Goal: Task Accomplishment & Management: Complete application form

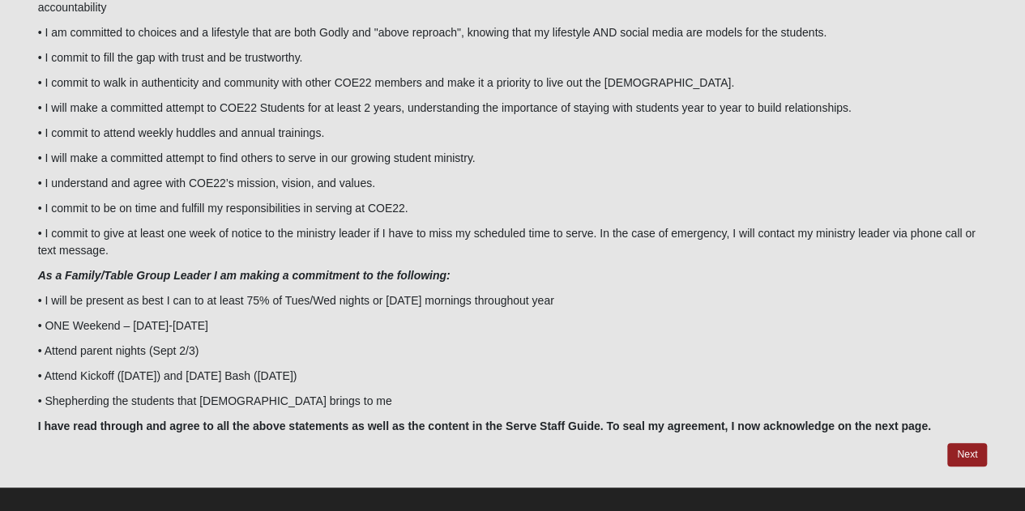
scroll to position [177, 0]
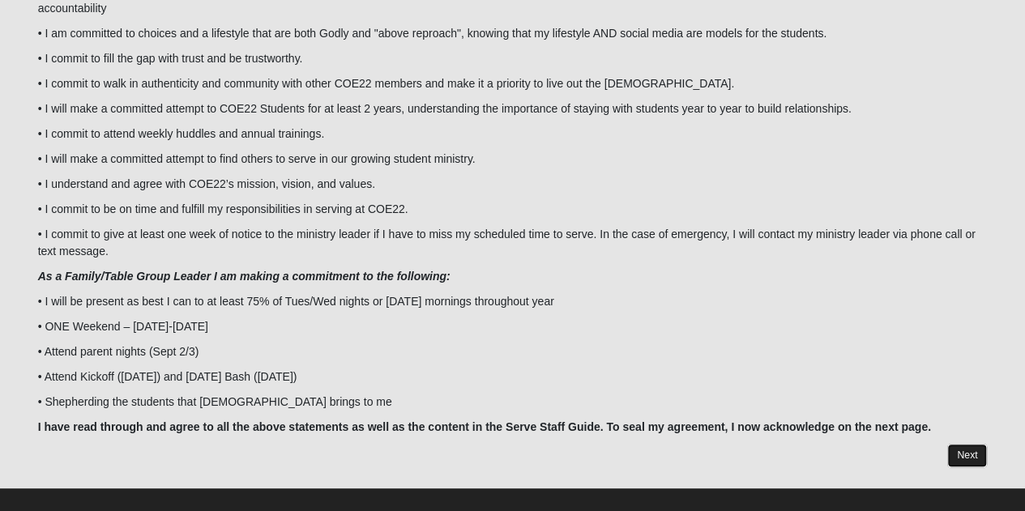
click at [980, 444] on link "Next" at bounding box center [967, 456] width 40 height 24
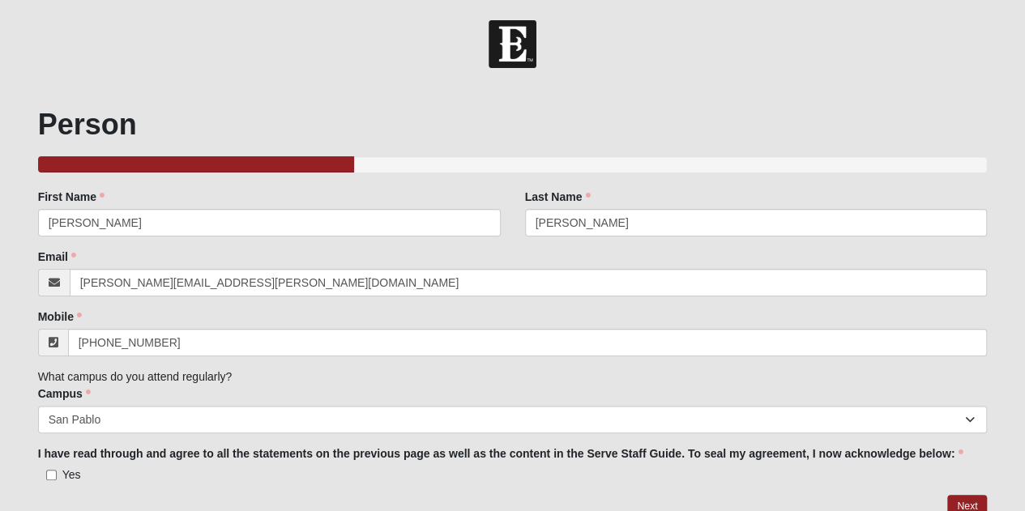
scroll to position [69, 0]
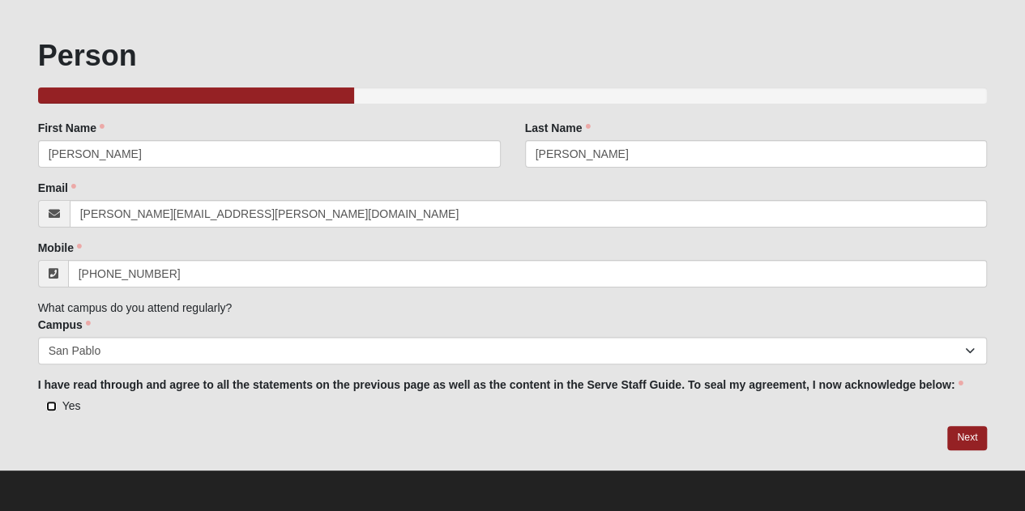
click at [53, 406] on input "Yes" at bounding box center [51, 406] width 11 height 11
checkbox input "true"
click at [965, 435] on link "Next" at bounding box center [967, 438] width 40 height 24
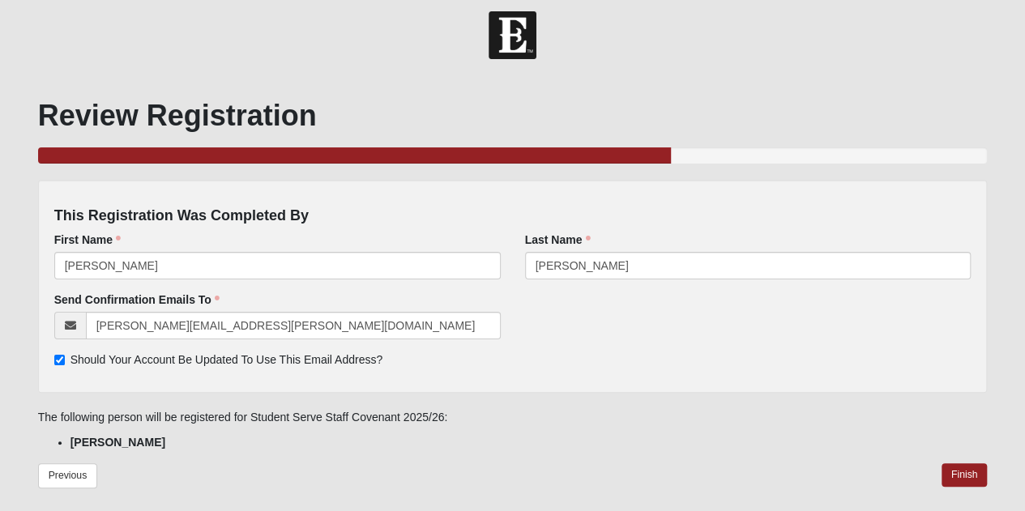
scroll to position [71, 0]
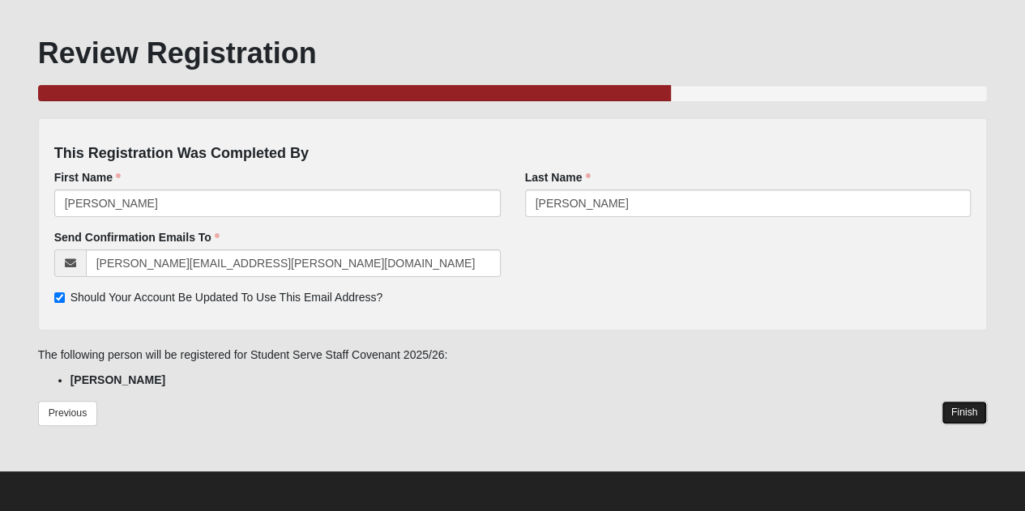
click at [953, 413] on link "Finish" at bounding box center [965, 413] width 46 height 24
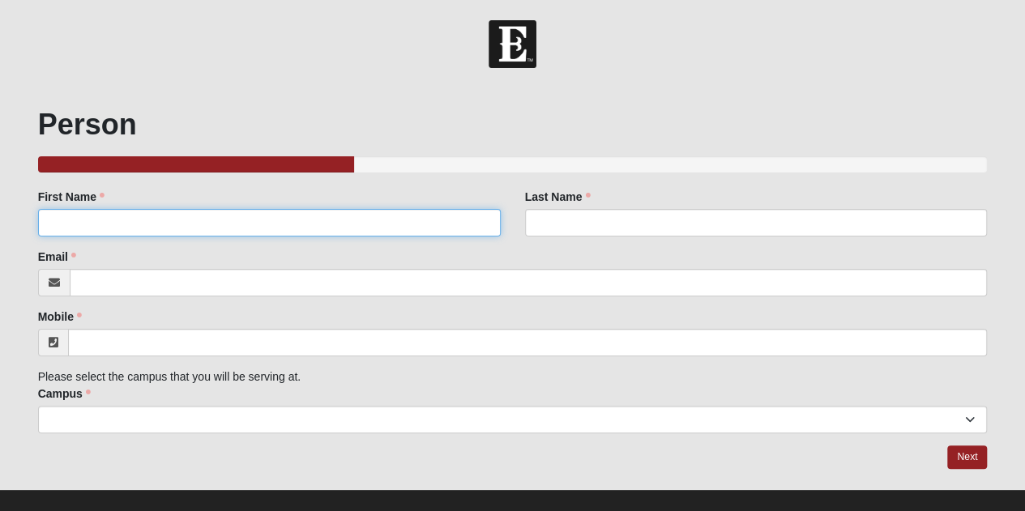
click at [451, 216] on input "First Name" at bounding box center [269, 223] width 463 height 28
type input "Rachel"
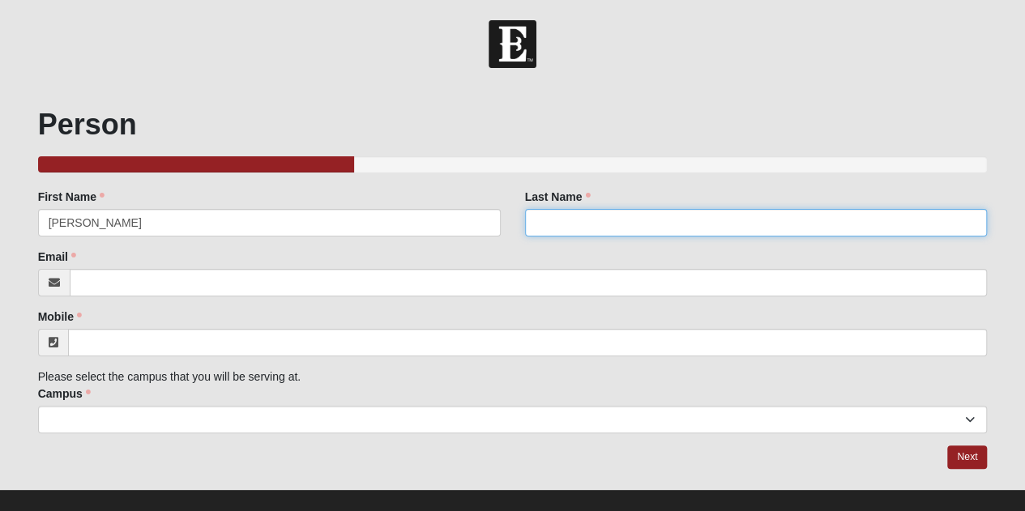
type input "Cossio"
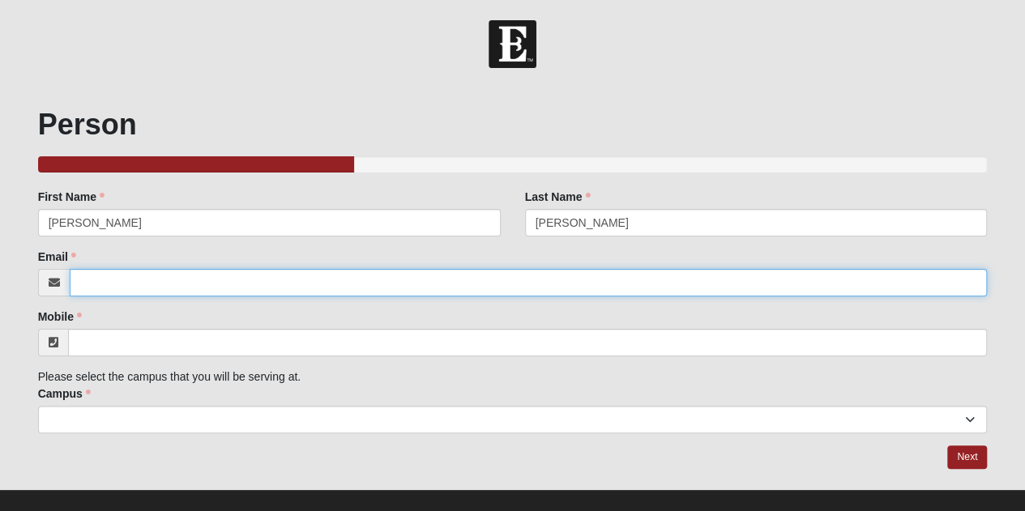
type input "[PERSON_NAME][EMAIL_ADDRESS][PERSON_NAME][DOMAIN_NAME]"
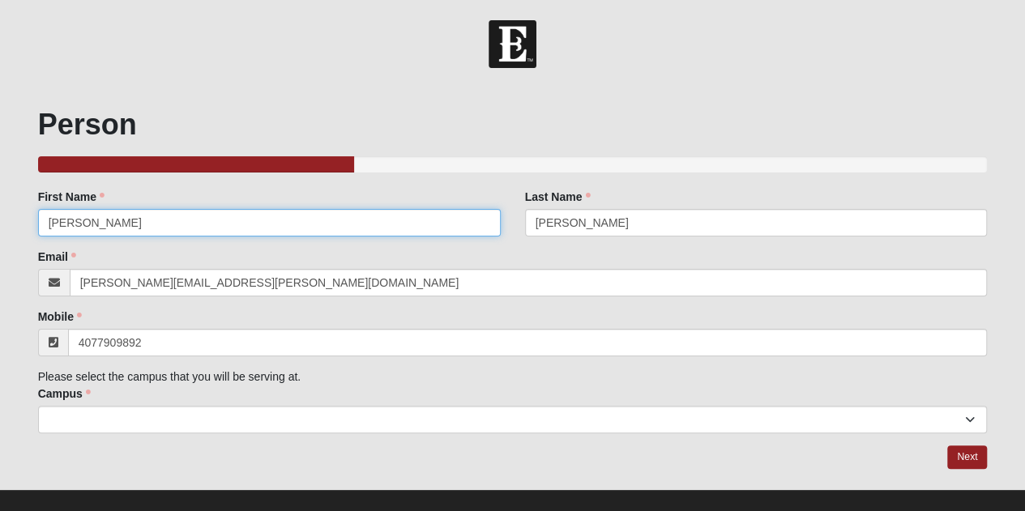
type input "[PHONE_NUMBER]"
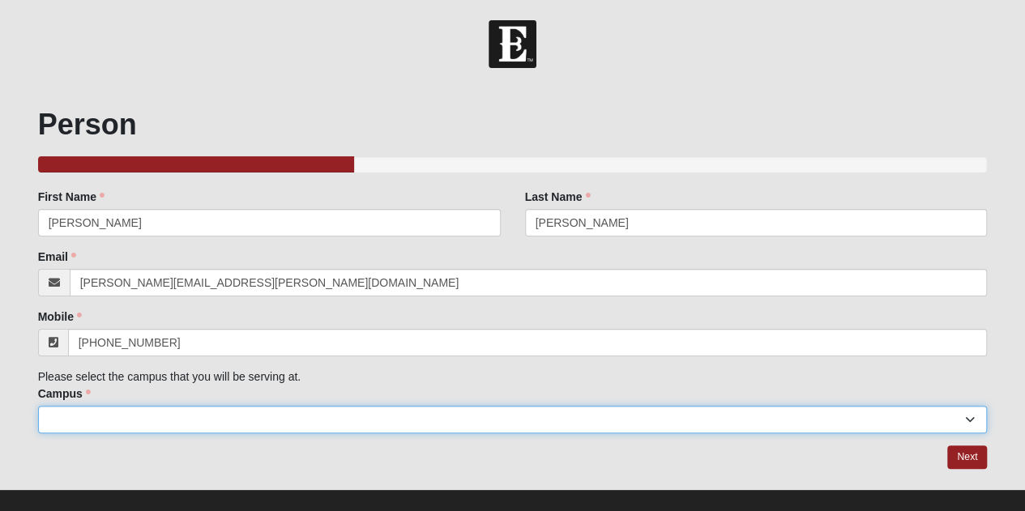
click at [353, 419] on select "Arlington Baymeadows Eleven22 Online Fleming Island Jesup Mandarin North Jax Or…" at bounding box center [513, 420] width 950 height 28
select select "3"
click at [38, 406] on select "Arlington Baymeadows Eleven22 Online Fleming Island Jesup Mandarin North Jax Or…" at bounding box center [513, 420] width 950 height 28
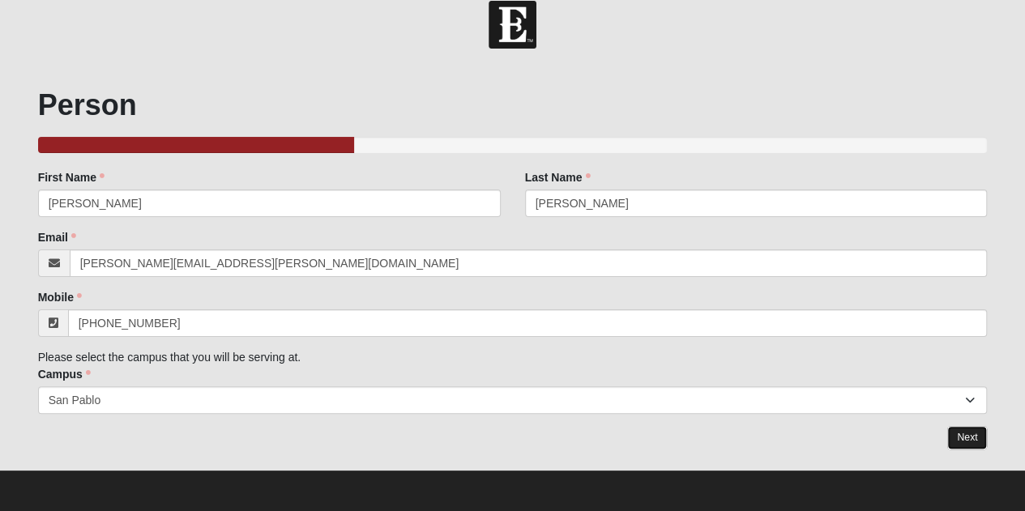
click at [963, 431] on link "Next" at bounding box center [967, 438] width 40 height 24
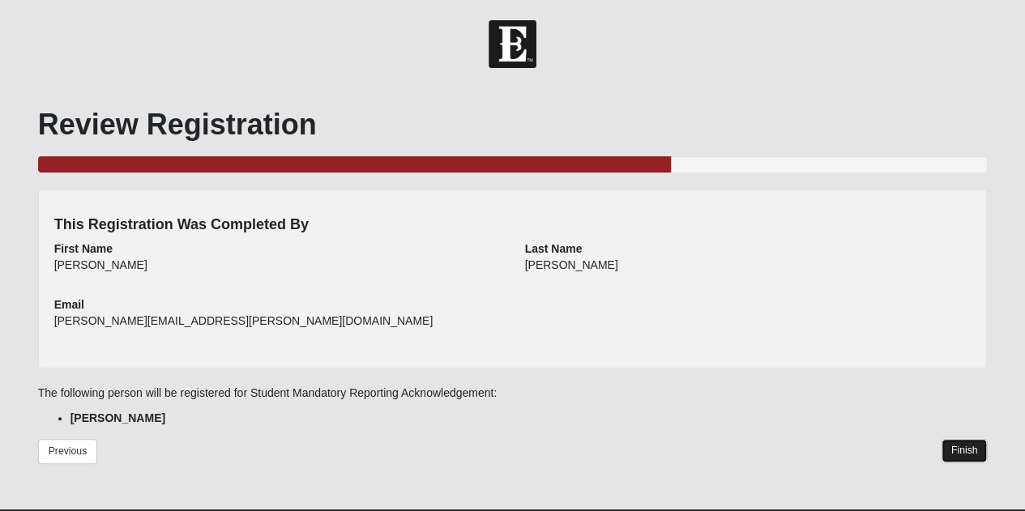
click at [957, 455] on link "Finish" at bounding box center [965, 451] width 46 height 24
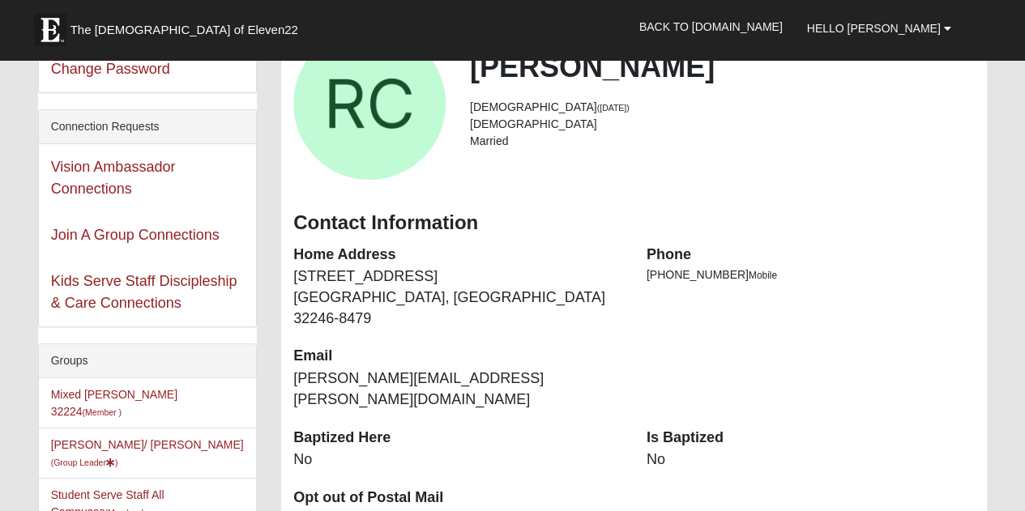
scroll to position [157, 0]
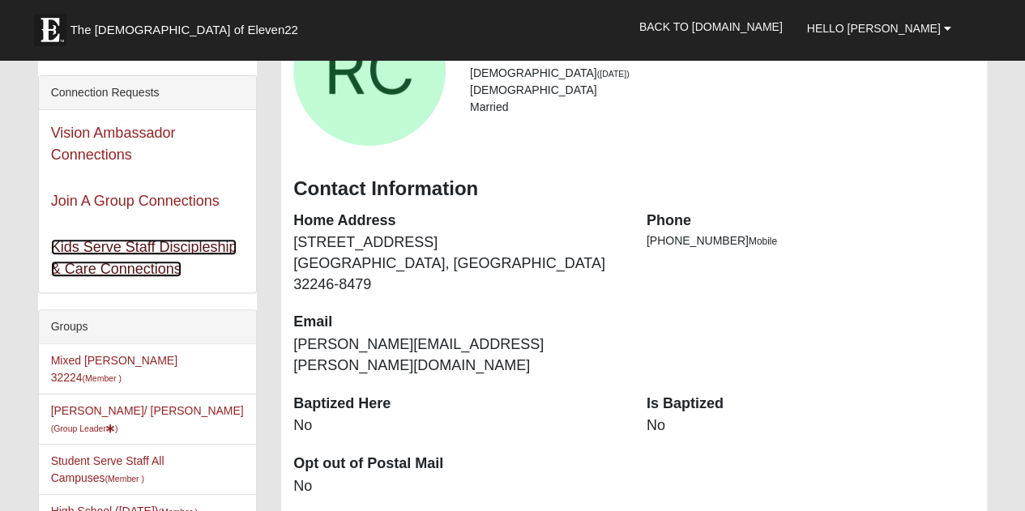
click at [210, 246] on link "Kids Serve Staff Discipleship & Care Connections" at bounding box center [144, 258] width 186 height 38
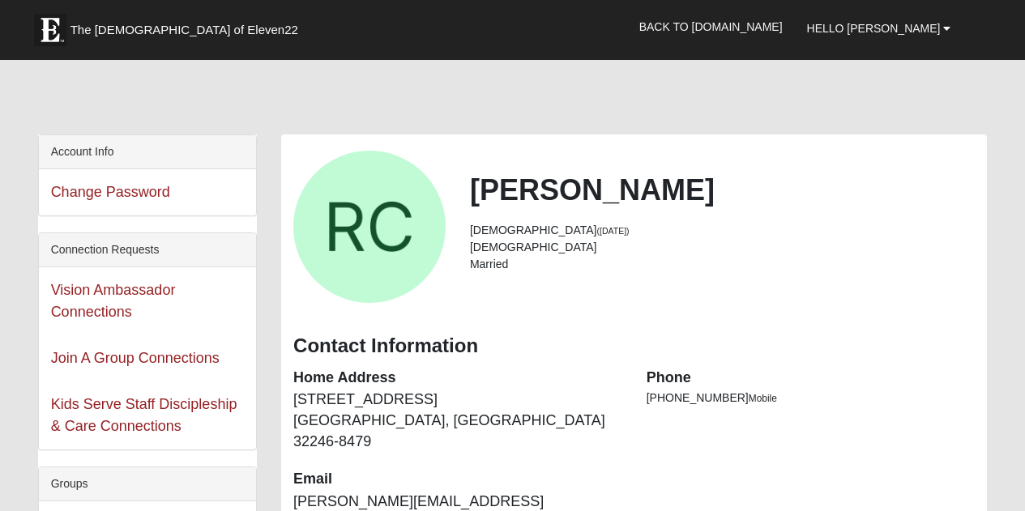
scroll to position [147, 0]
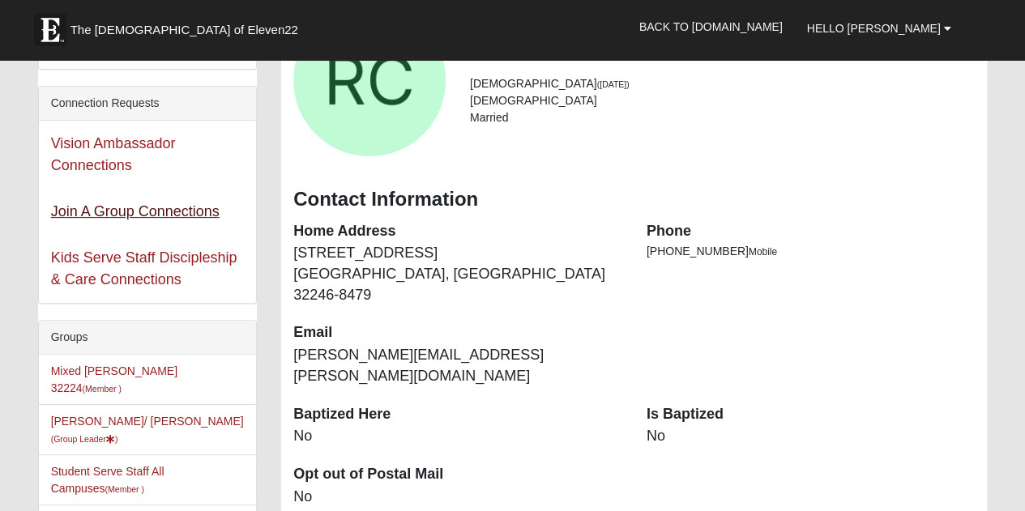
drag, startPoint x: 104, startPoint y: 220, endPoint x: 99, endPoint y: 207, distance: 13.8
click at [99, 207] on div "Join A Group Connections" at bounding box center [147, 212] width 217 height 46
click at [99, 207] on link "Join A Group Connections" at bounding box center [135, 211] width 169 height 16
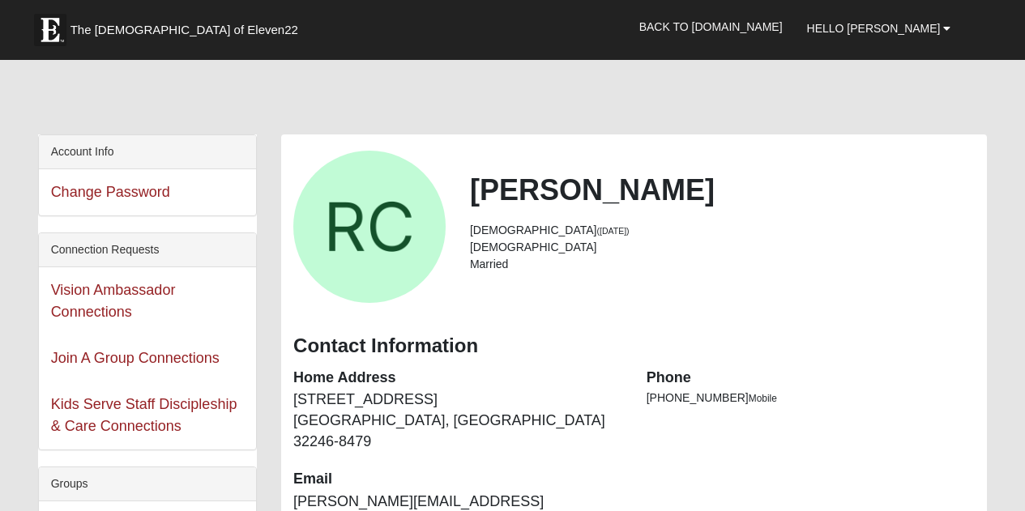
scroll to position [136, 0]
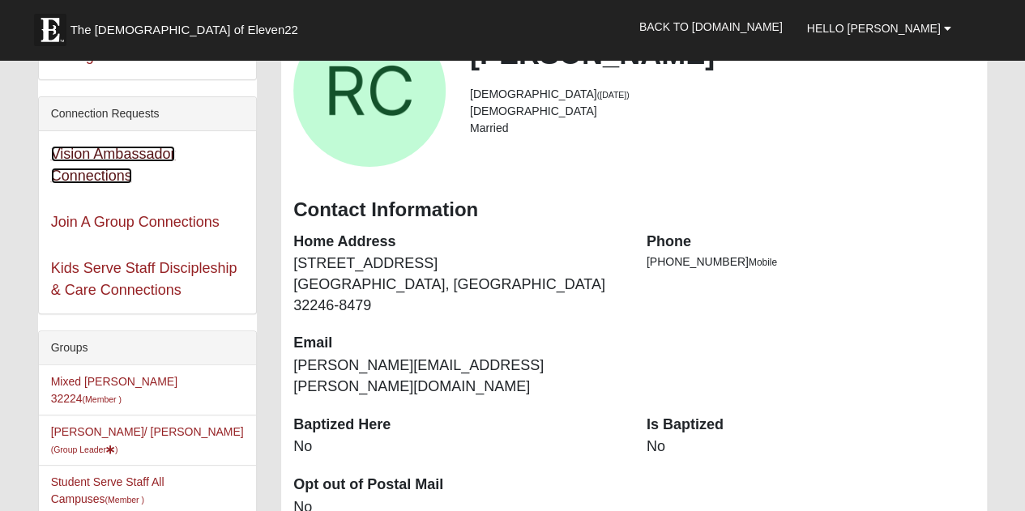
click at [72, 174] on link "Vision Ambassador Connections" at bounding box center [113, 165] width 125 height 38
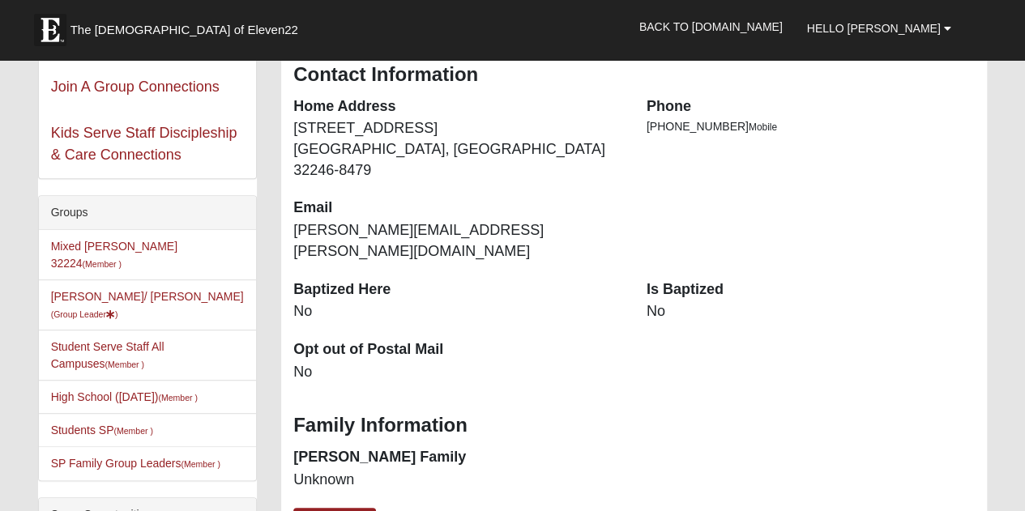
scroll to position [267, 0]
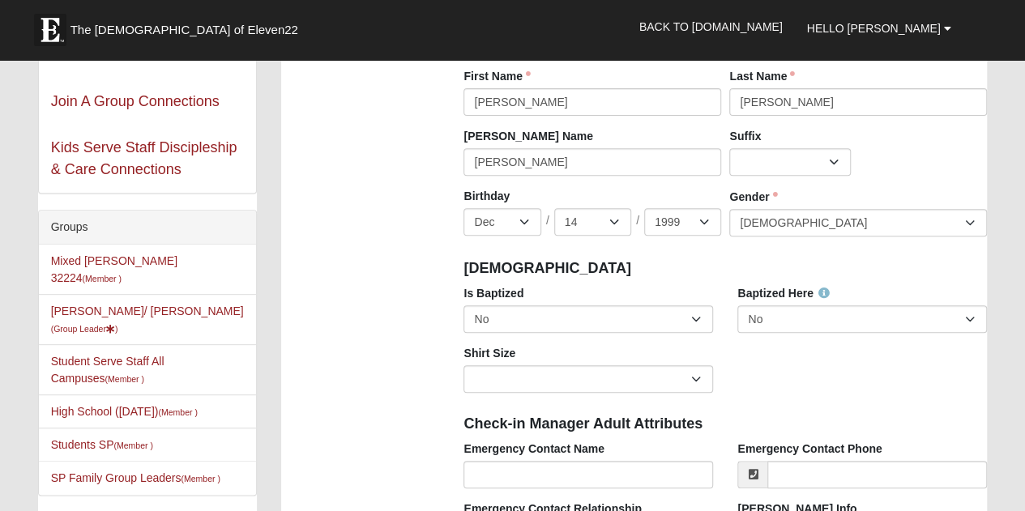
scroll to position [258, 0]
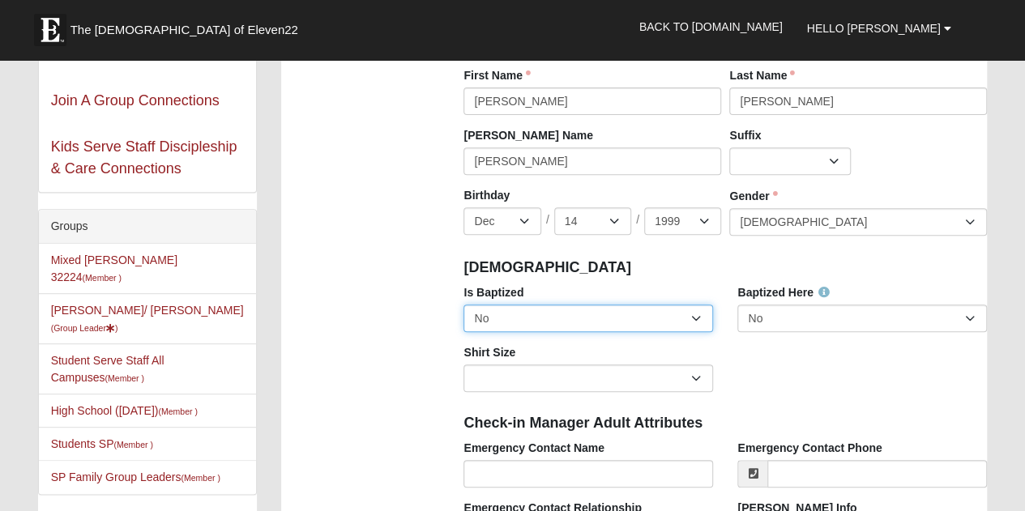
click at [517, 307] on select "No Yes" at bounding box center [589, 319] width 250 height 28
select select "True"
click at [464, 305] on select "No Yes" at bounding box center [589, 319] width 250 height 28
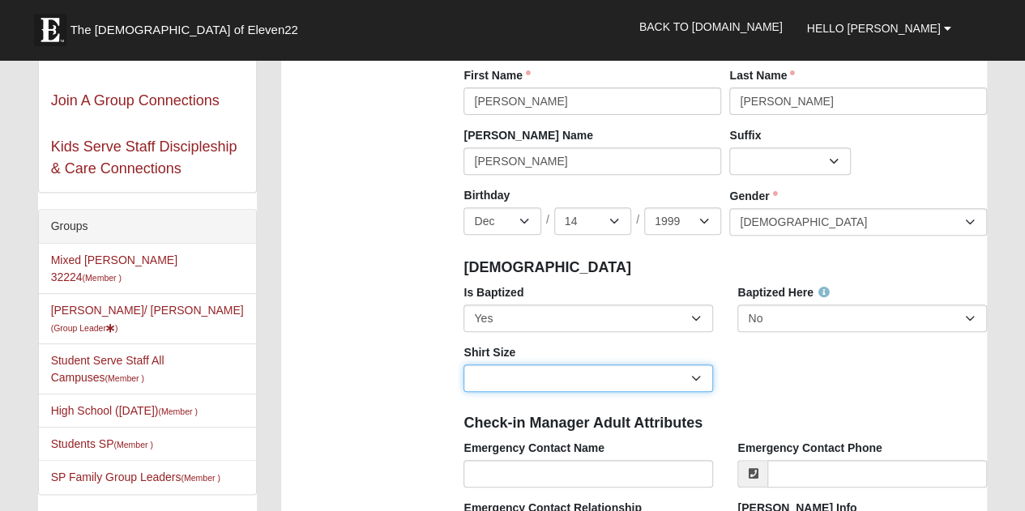
click at [516, 383] on select "Adult Small Adult Medium Adult Large Adult XL Adult XXL Adult 3XL Adult 4XL You…" at bounding box center [589, 379] width 250 height 28
select select "Adult Medium"
click at [464, 365] on select "Adult Small Adult Medium Adult Large Adult XL Adult XXL Adult 3XL Adult 4XL You…" at bounding box center [589, 379] width 250 height 28
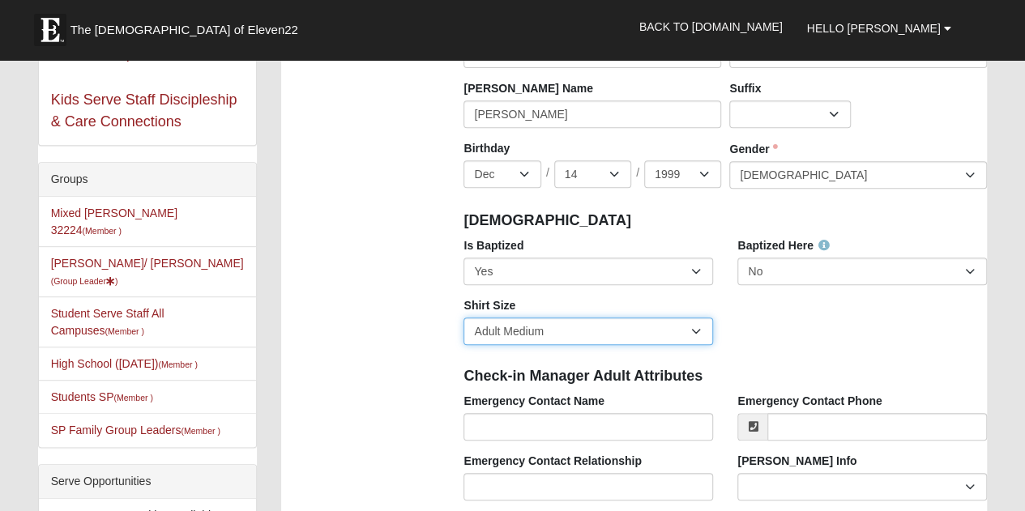
scroll to position [306, 0]
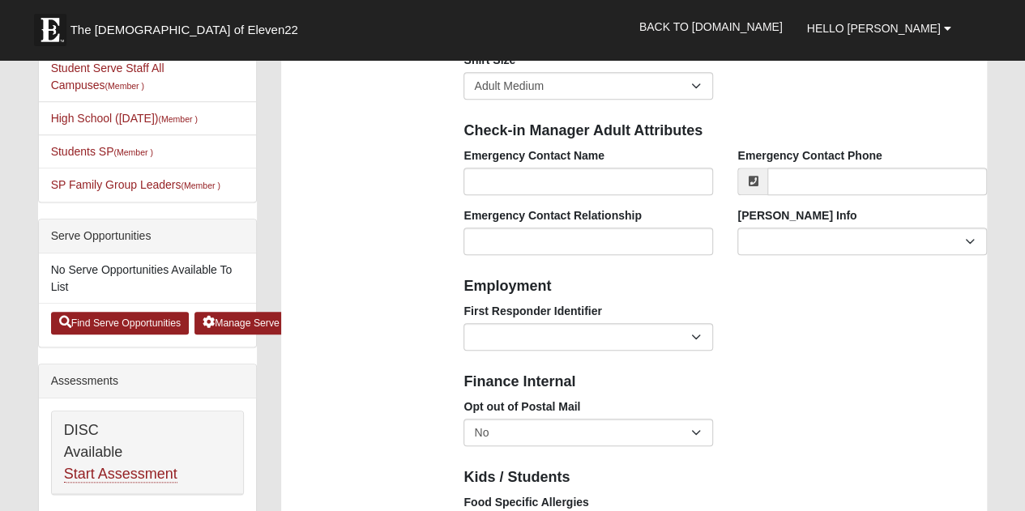
scroll to position [551, 0]
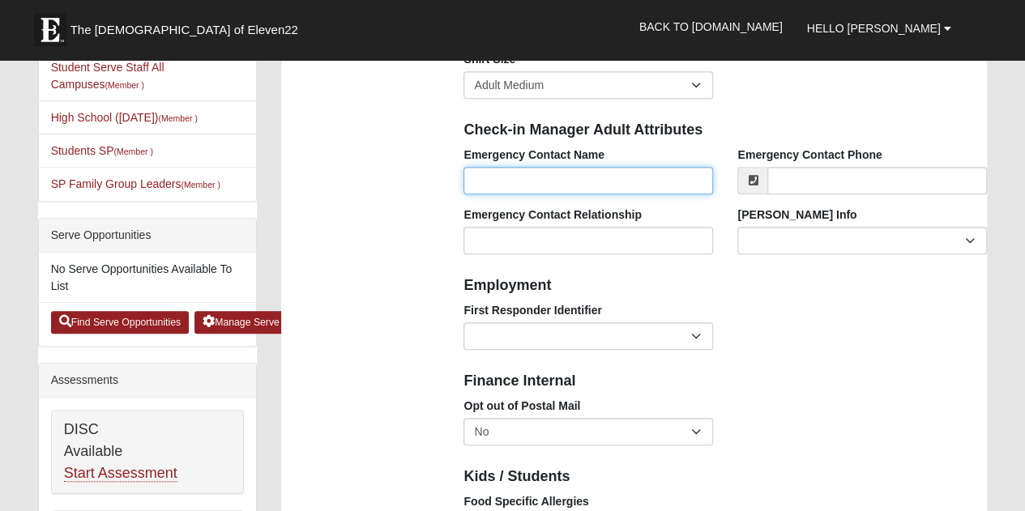
click at [550, 182] on input "Emergency Contact Name" at bounding box center [589, 181] width 250 height 28
type input "[PERSON_NAME]"
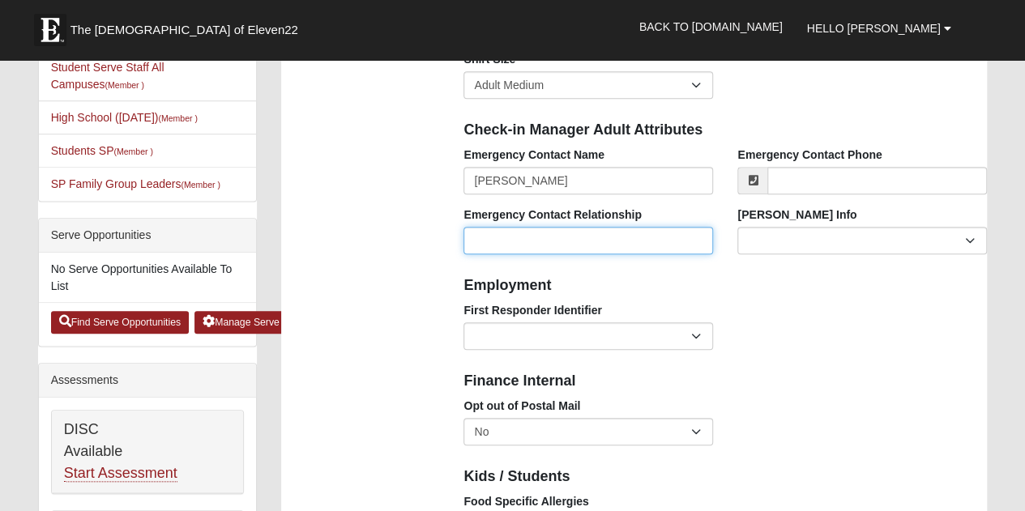
click at [552, 246] on input "Emergency Contact Relationship" at bounding box center [589, 241] width 250 height 28
type input "Husband"
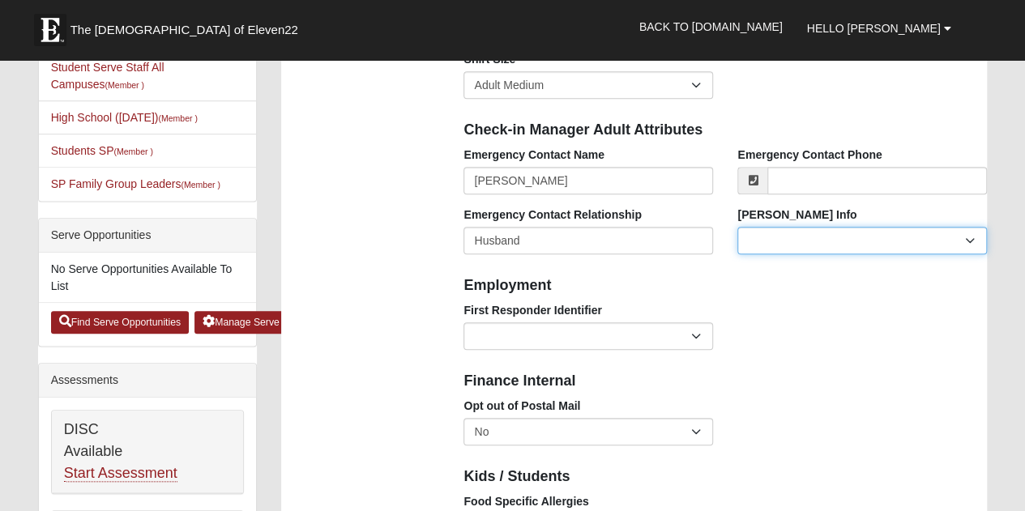
click at [768, 254] on select "Current Foster Child Current Foster Parent Former Foster Child Former Foster Pa…" at bounding box center [862, 241] width 250 height 28
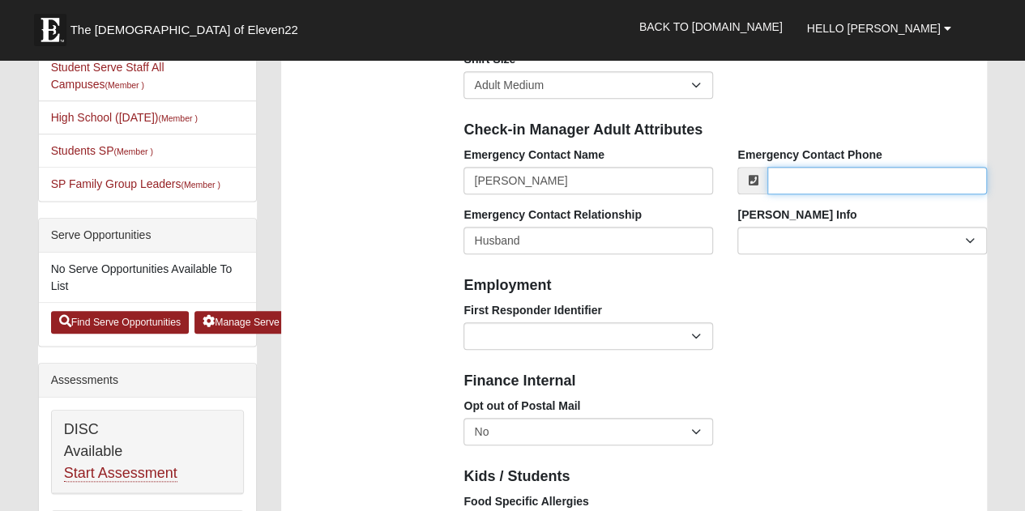
click at [815, 177] on input "Emergency Contact Phone" at bounding box center [877, 181] width 220 height 28
type input "[PHONE_NUMBER]"
click at [780, 325] on div "First Responder Identifier EMT | Paramedic | Medical Firefighter | Fire Departm…" at bounding box center [725, 332] width 548 height 60
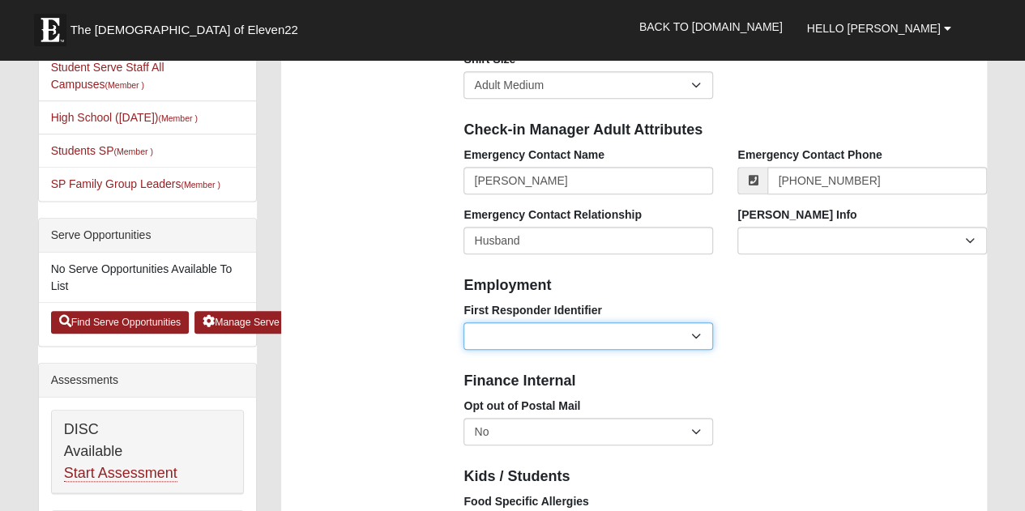
click at [682, 346] on select "EMT | Paramedic | Medical Firefighter | Fire Department Police Officer | Sherif…" at bounding box center [589, 337] width 250 height 28
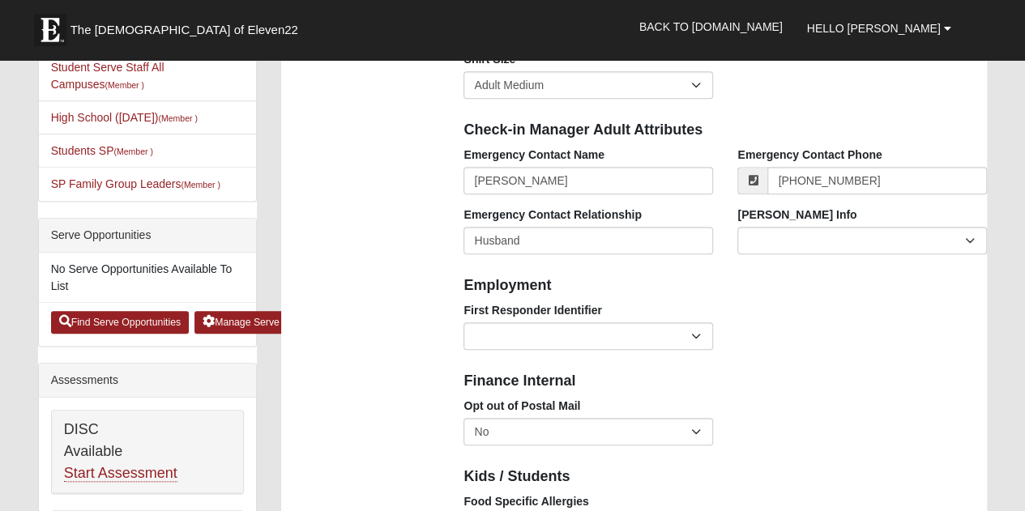
click at [759, 319] on div "First Responder Identifier EMT | Paramedic | Medical Firefighter | Fire Departm…" at bounding box center [725, 332] width 548 height 60
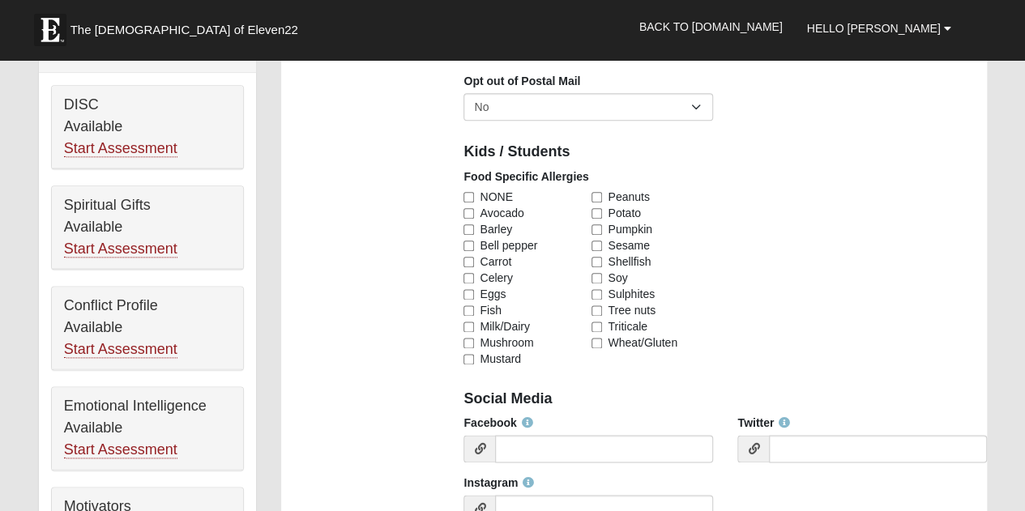
scroll to position [878, 0]
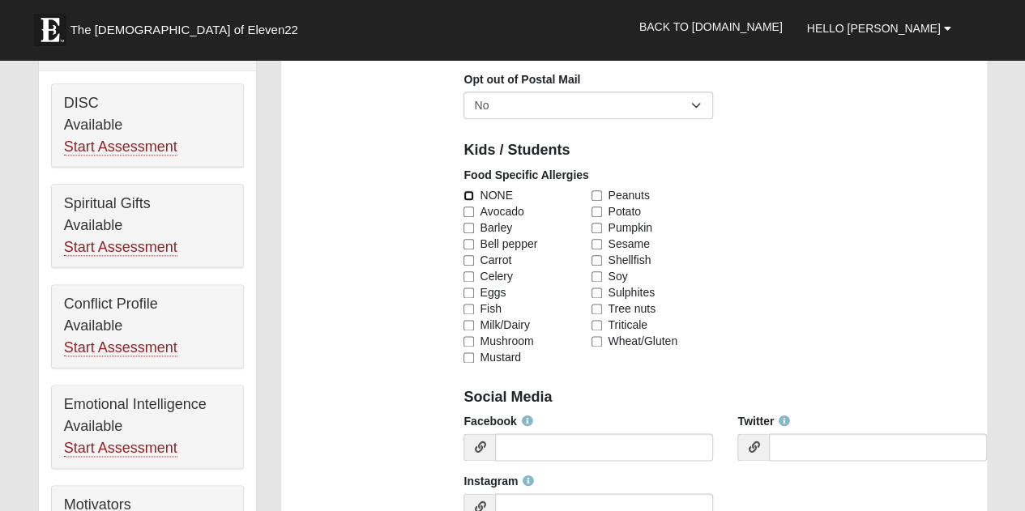
click at [468, 193] on input "NONE" at bounding box center [469, 195] width 11 height 11
checkbox input "true"
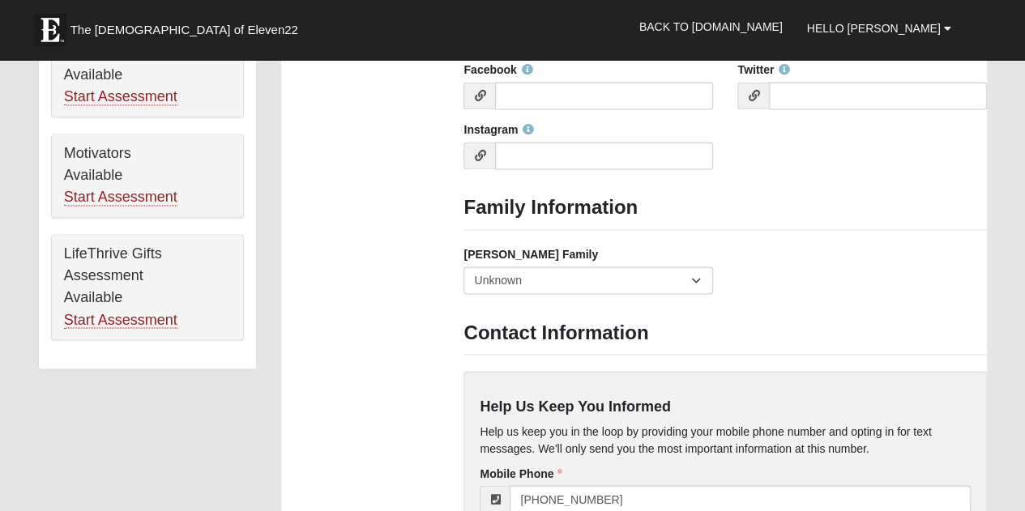
scroll to position [1230, 0]
click at [506, 278] on select "Yes, we are a current foster family No, we are a former foster family No, we ha…" at bounding box center [589, 280] width 250 height 28
select select "2891"
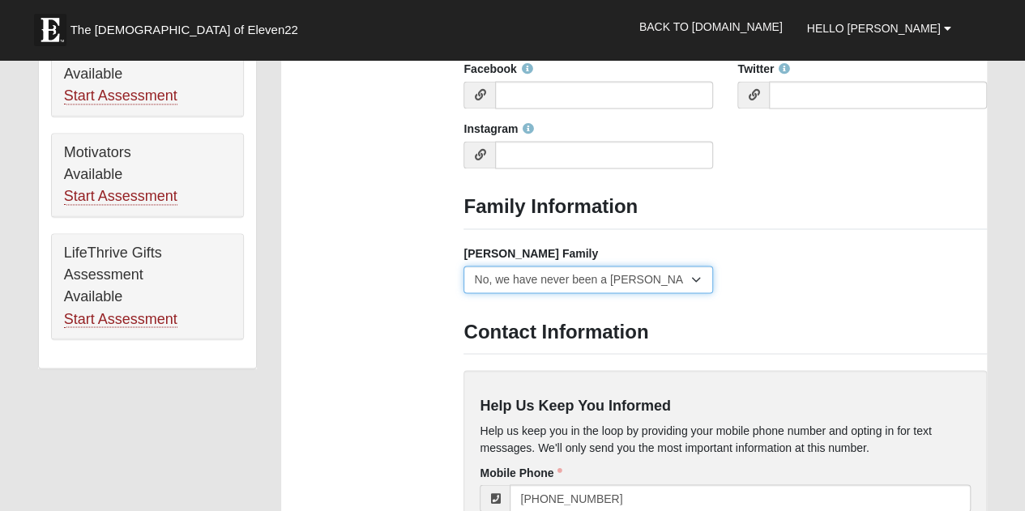
click at [464, 266] on select "Yes, we are a current foster family No, we are a former foster family No, we ha…" at bounding box center [589, 280] width 250 height 28
click at [385, 318] on div "Photo Family Information Campus Arlington Baymeadows Eleven22 Online Fleming Is…" at bounding box center [634, 18] width 730 height 2229
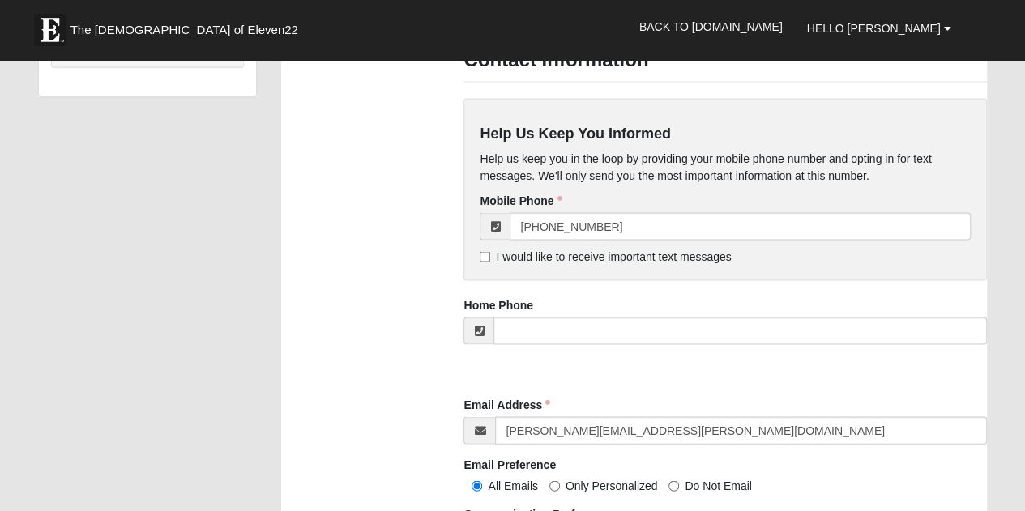
scroll to position [1503, 0]
click at [484, 255] on input "I would like to receive important text messages" at bounding box center [485, 255] width 11 height 11
checkbox input "true"
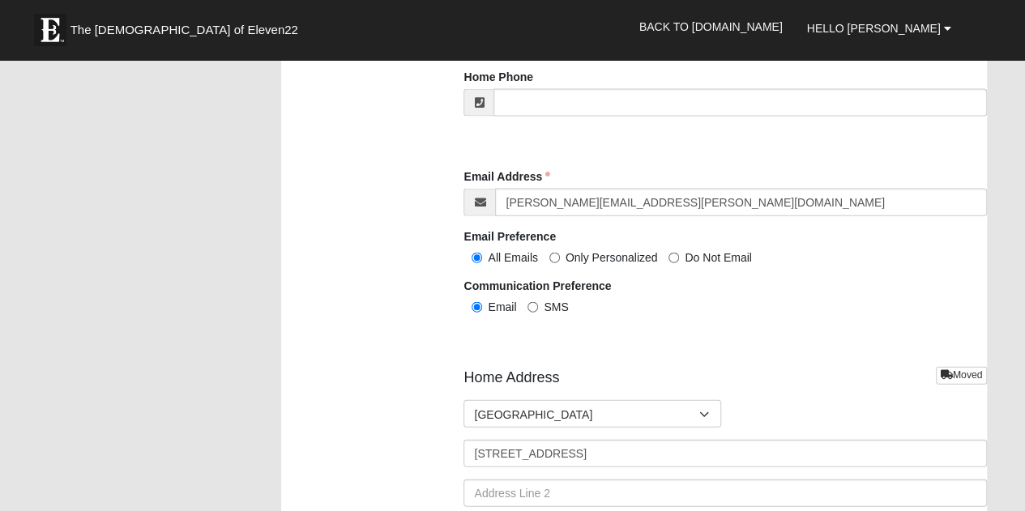
scroll to position [1731, 0]
click at [536, 302] on input "SMS" at bounding box center [533, 306] width 11 height 11
radio input "true"
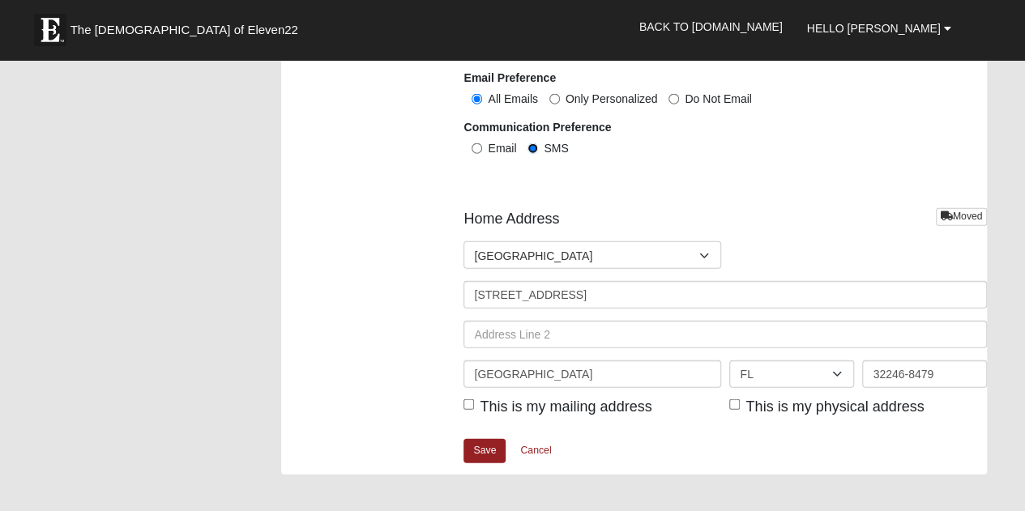
scroll to position [1906, 0]
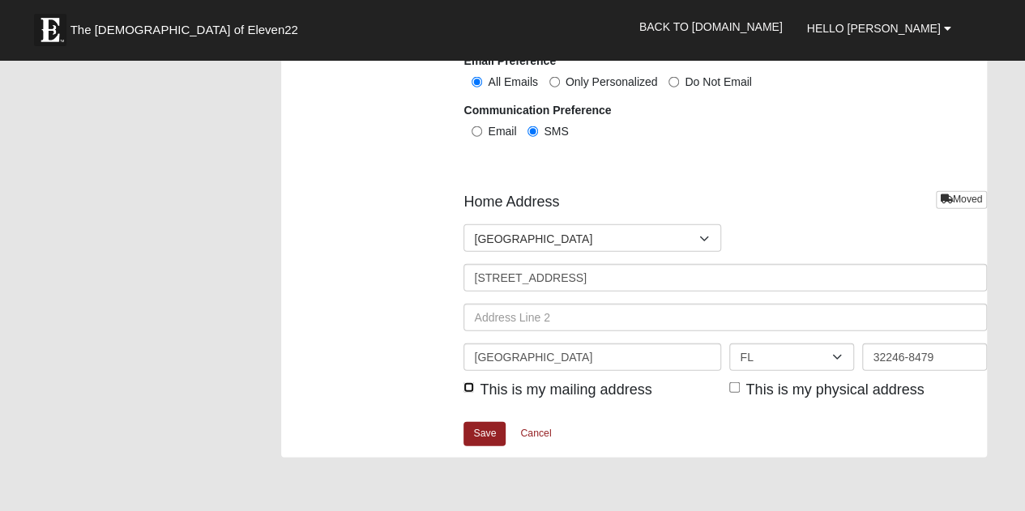
click at [468, 383] on input "This is my mailing address" at bounding box center [469, 387] width 11 height 11
checkbox input "true"
click at [733, 388] on input "This is my physical address" at bounding box center [734, 387] width 11 height 11
checkbox input "true"
click at [483, 433] on link "Save" at bounding box center [485, 434] width 42 height 24
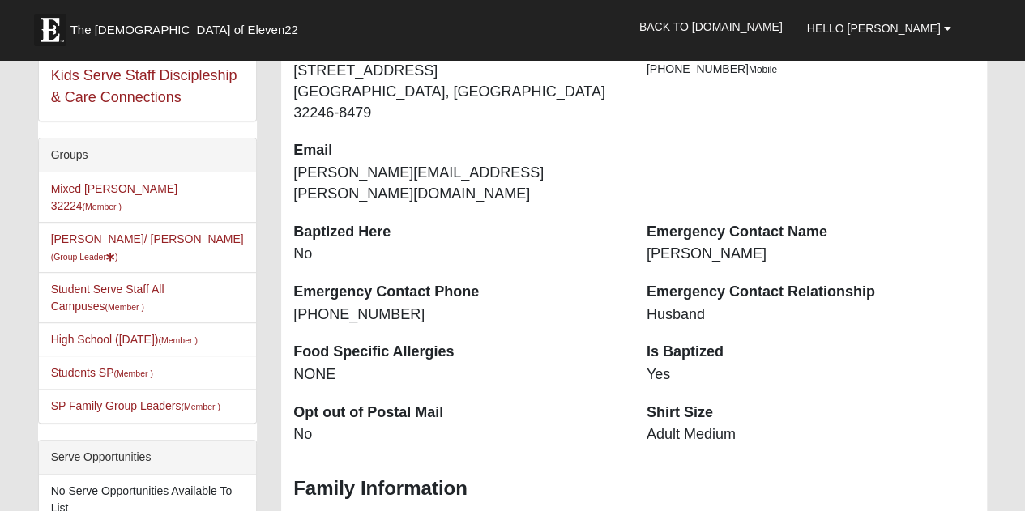
scroll to position [330, 0]
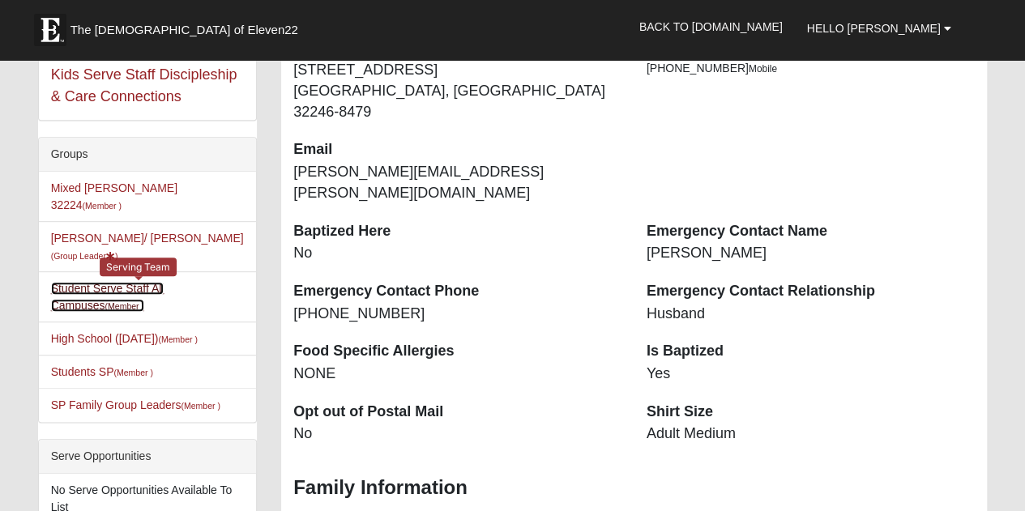
click at [165, 282] on link "Student Serve Staff All Campuses (Member )" at bounding box center [107, 297] width 113 height 30
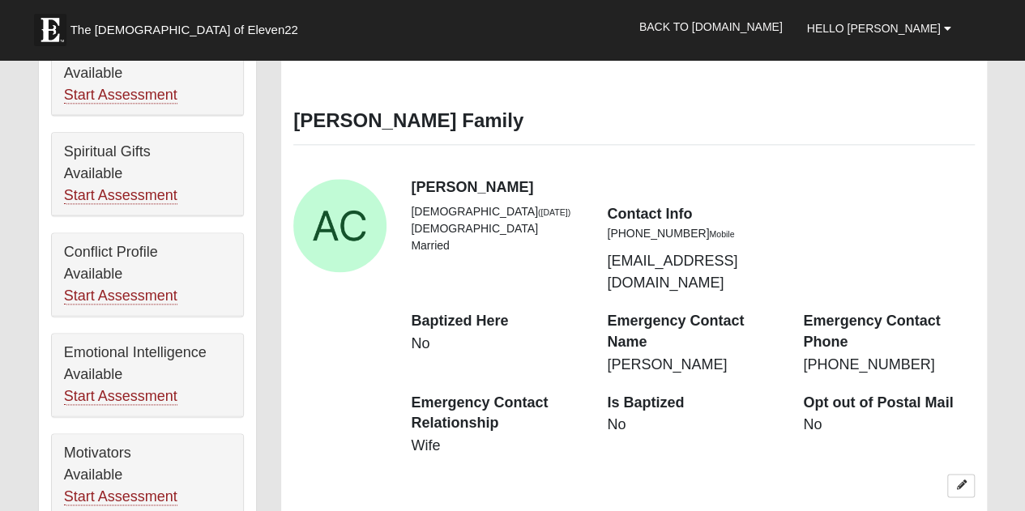
scroll to position [956, 0]
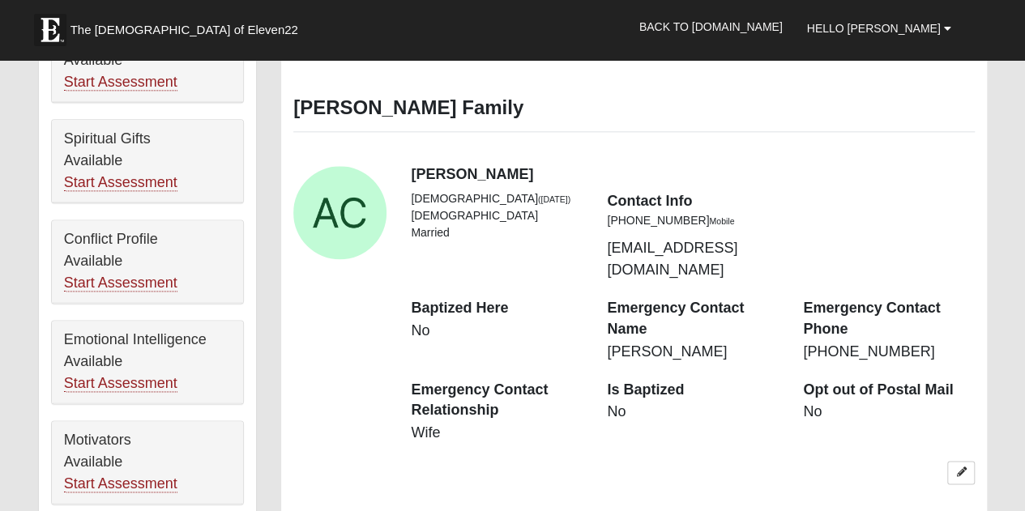
scroll to position [942, 0]
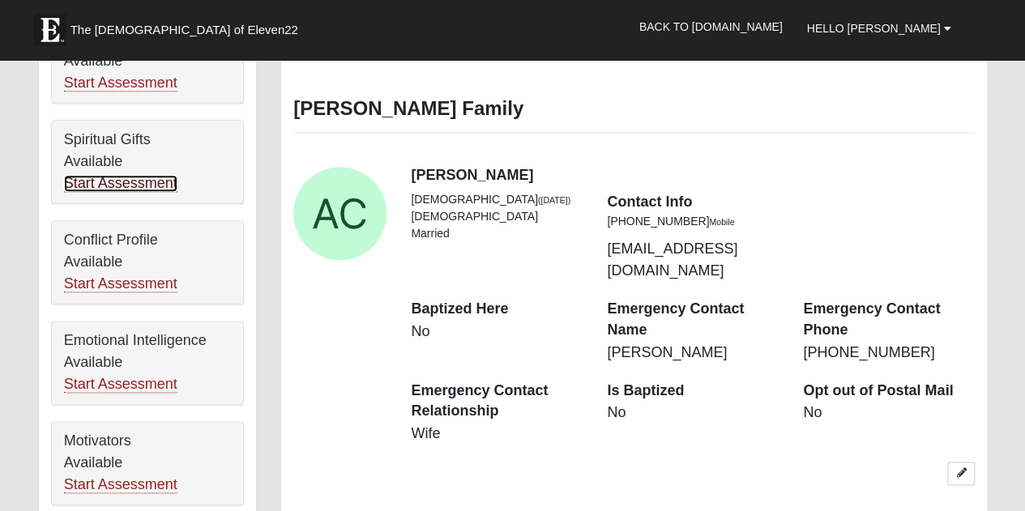
click at [133, 175] on link "Start Assessment" at bounding box center [120, 183] width 113 height 17
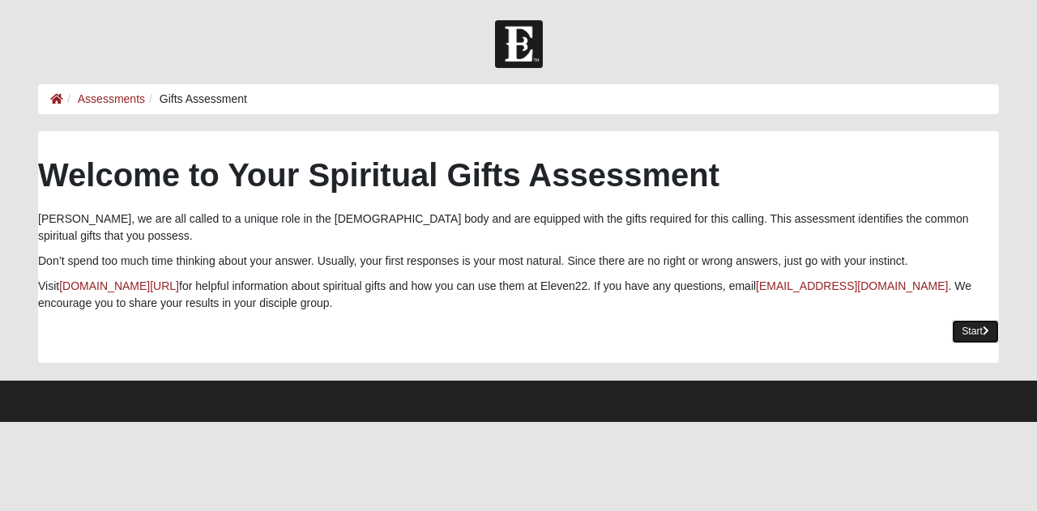
click at [969, 320] on link "Start" at bounding box center [975, 332] width 47 height 24
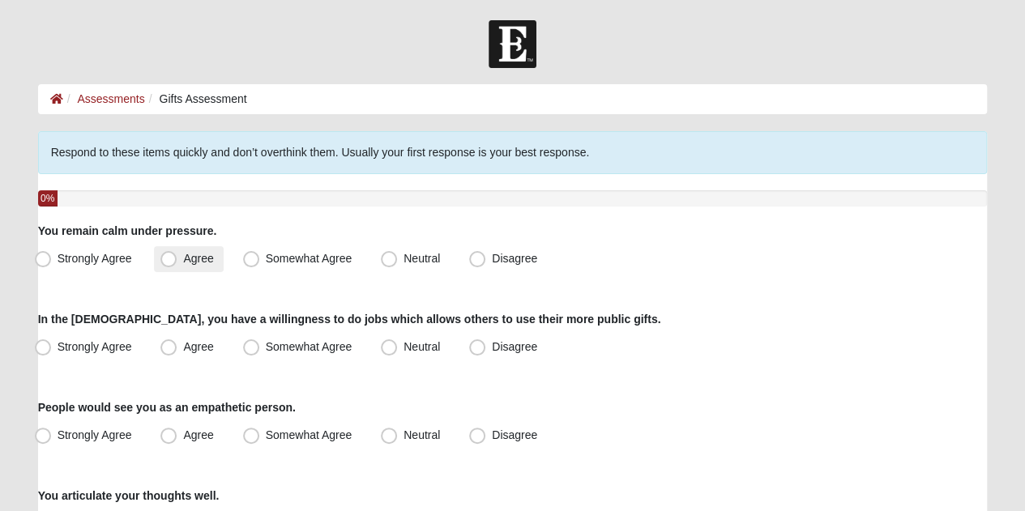
click at [183, 255] on span "Agree" at bounding box center [198, 258] width 30 height 13
click at [168, 255] on input "Agree" at bounding box center [172, 259] width 11 height 11
radio input "true"
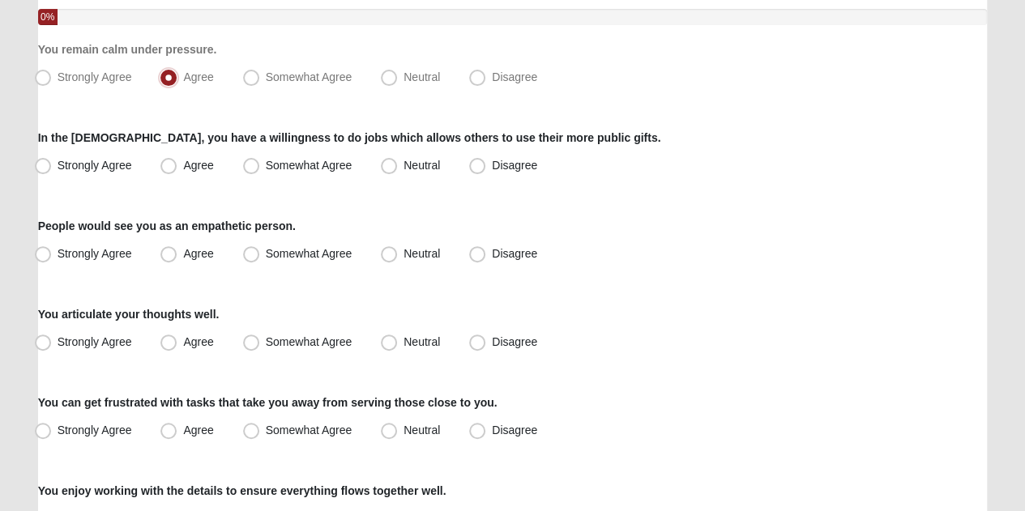
scroll to position [175, 0]
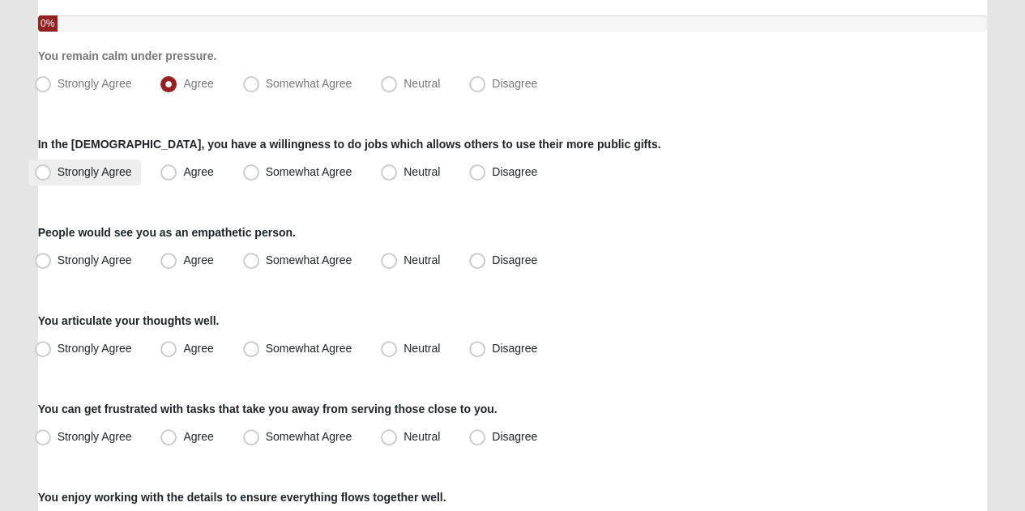
click at [48, 180] on label "Strongly Agree" at bounding box center [84, 173] width 113 height 26
click at [48, 177] on input "Strongly Agree" at bounding box center [46, 172] width 11 height 11
radio input "true"
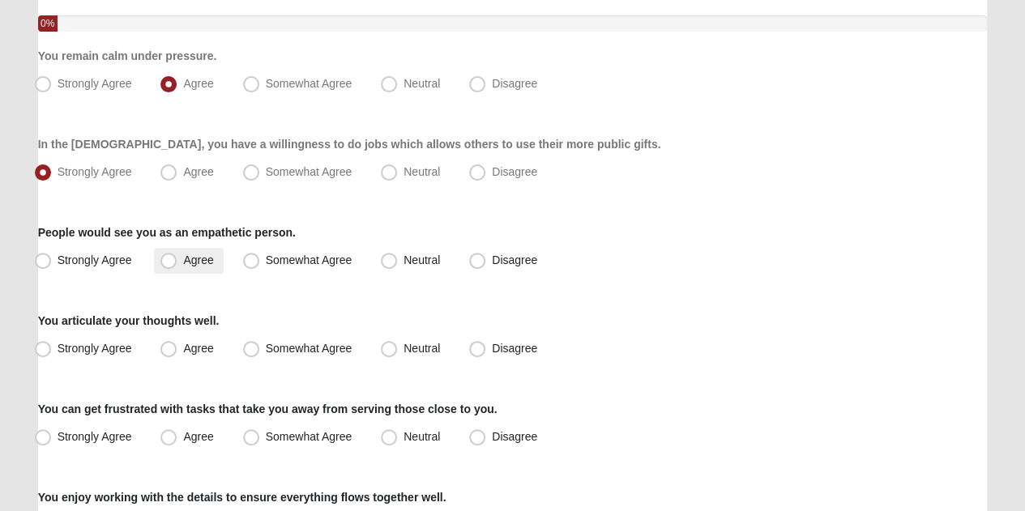
click at [183, 267] on span "Agree" at bounding box center [198, 260] width 30 height 13
click at [167, 266] on input "Agree" at bounding box center [172, 260] width 11 height 11
radio input "true"
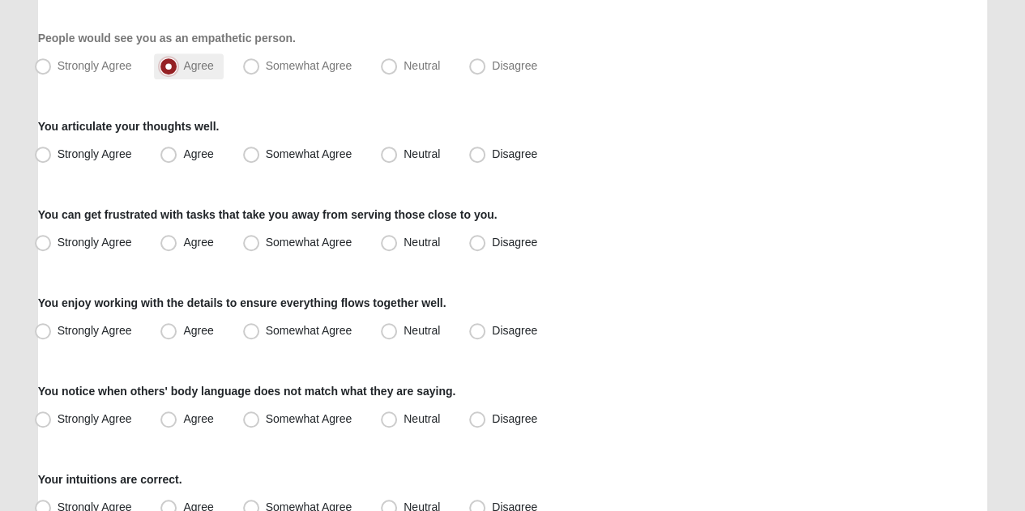
scroll to position [370, 0]
click at [266, 157] on span "Somewhat Agree" at bounding box center [309, 153] width 87 height 13
click at [250, 157] on input "Somewhat Agree" at bounding box center [255, 153] width 11 height 11
radio input "true"
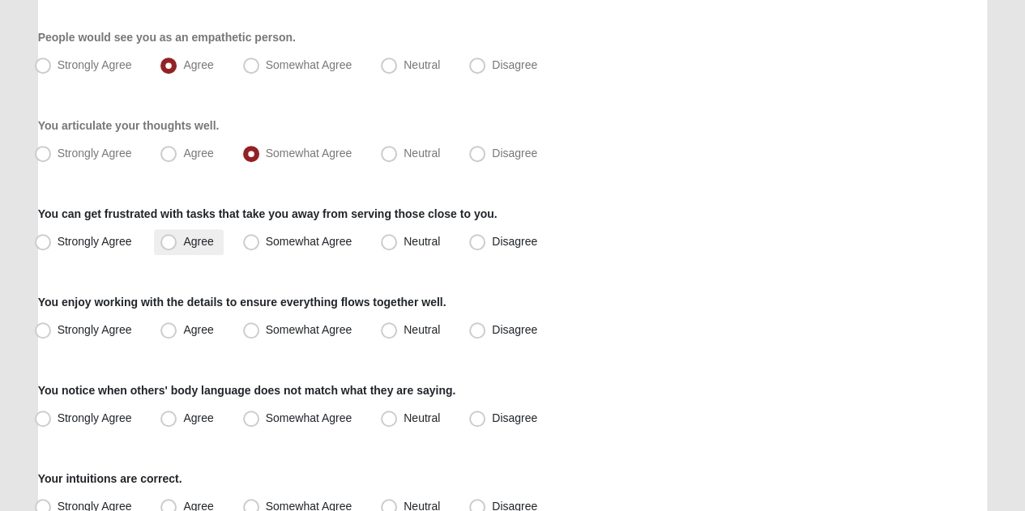
click at [183, 240] on span "Agree" at bounding box center [198, 241] width 30 height 13
click at [167, 240] on input "Agree" at bounding box center [172, 242] width 11 height 11
radio input "true"
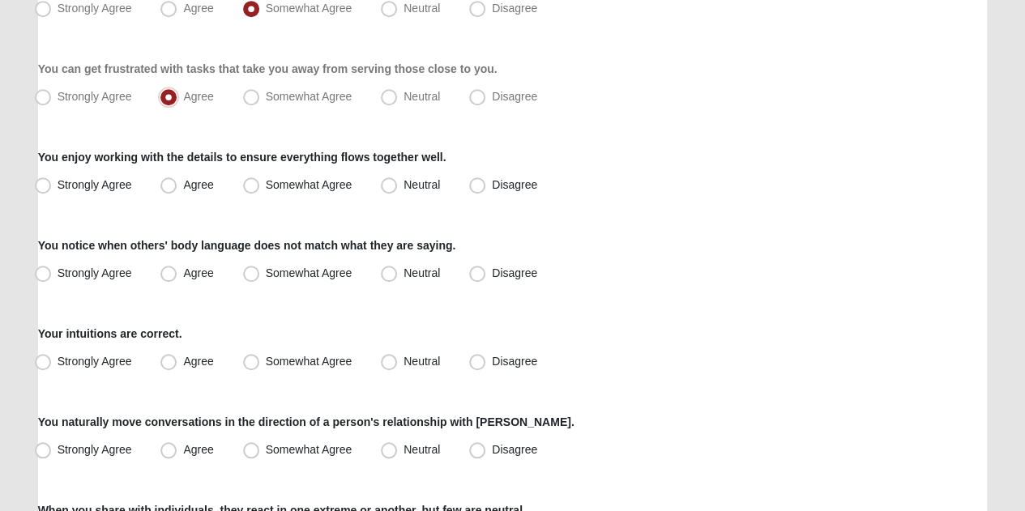
scroll to position [516, 0]
click at [183, 185] on span "Agree" at bounding box center [198, 183] width 30 height 13
click at [167, 185] on input "Agree" at bounding box center [172, 184] width 11 height 11
radio input "true"
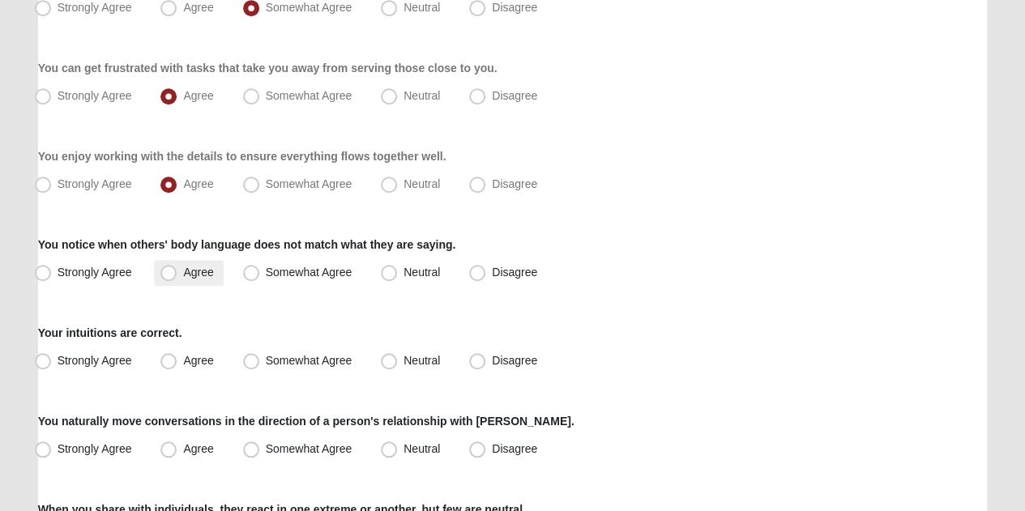
click at [183, 270] on span "Agree" at bounding box center [198, 272] width 30 height 13
click at [167, 270] on input "Agree" at bounding box center [172, 272] width 11 height 11
radio input "true"
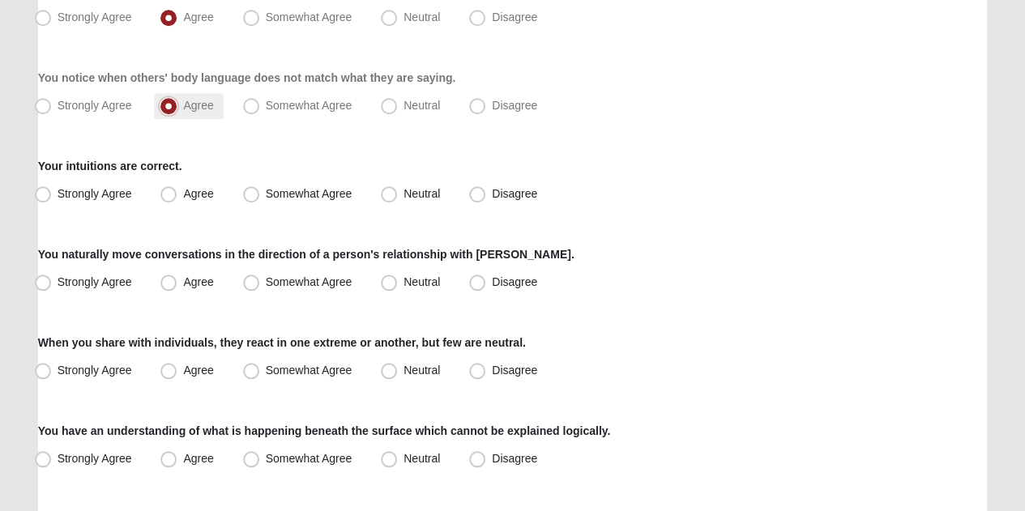
scroll to position [699, 0]
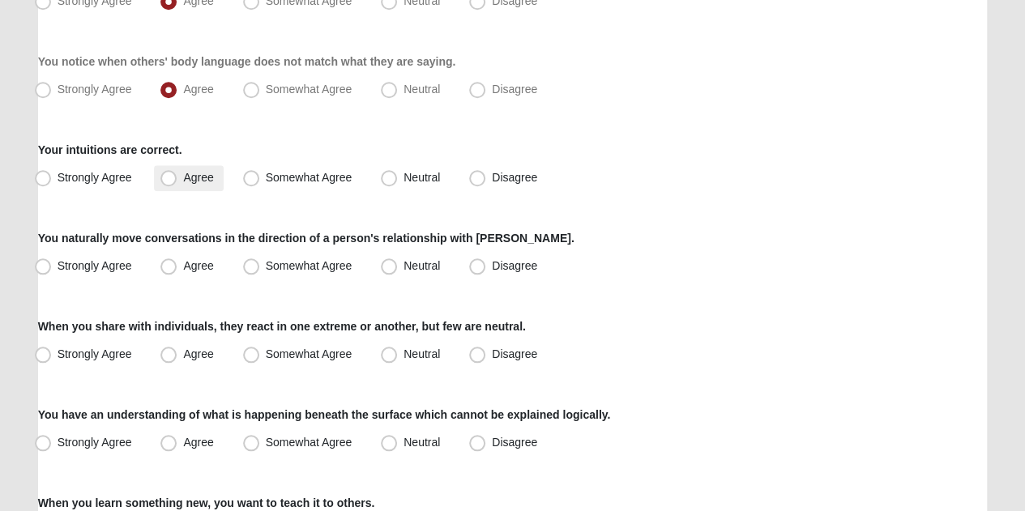
click at [183, 179] on span "Agree" at bounding box center [198, 177] width 30 height 13
click at [168, 179] on input "Agree" at bounding box center [172, 178] width 11 height 11
radio input "true"
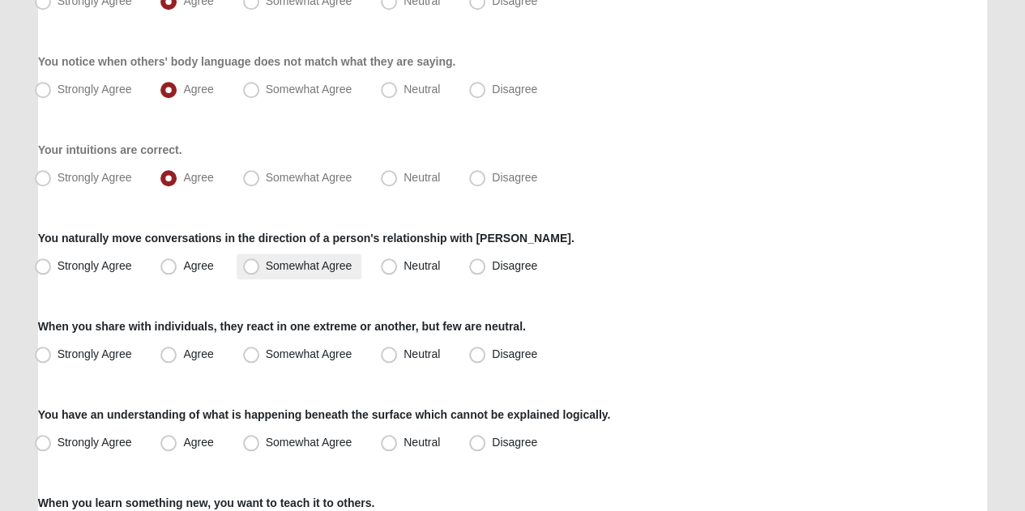
click at [256, 276] on label "Somewhat Agree" at bounding box center [300, 267] width 126 height 26
click at [256, 271] on input "Somewhat Agree" at bounding box center [255, 266] width 11 height 11
radio input "true"
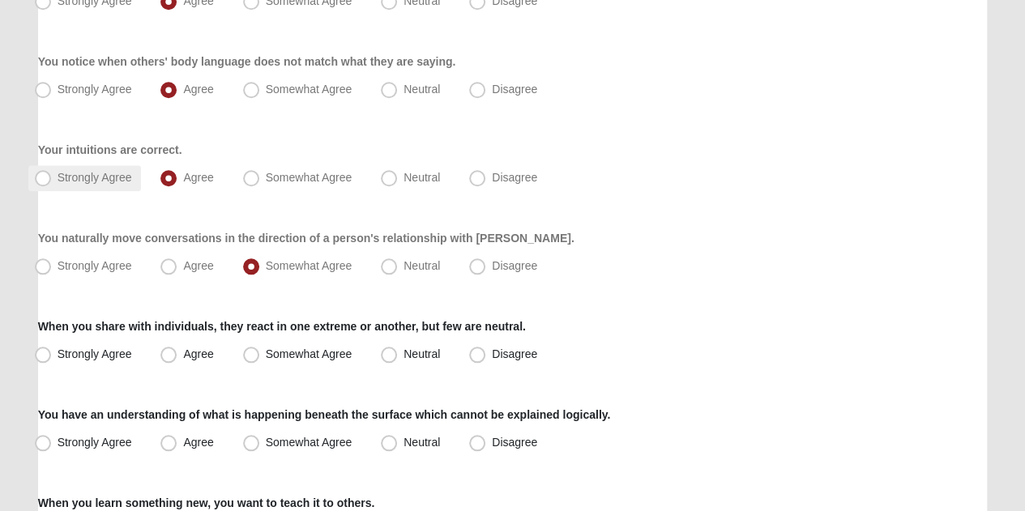
click at [58, 179] on span "Strongly Agree" at bounding box center [95, 177] width 75 height 13
click at [42, 179] on input "Strongly Agree" at bounding box center [46, 178] width 11 height 11
radio input "true"
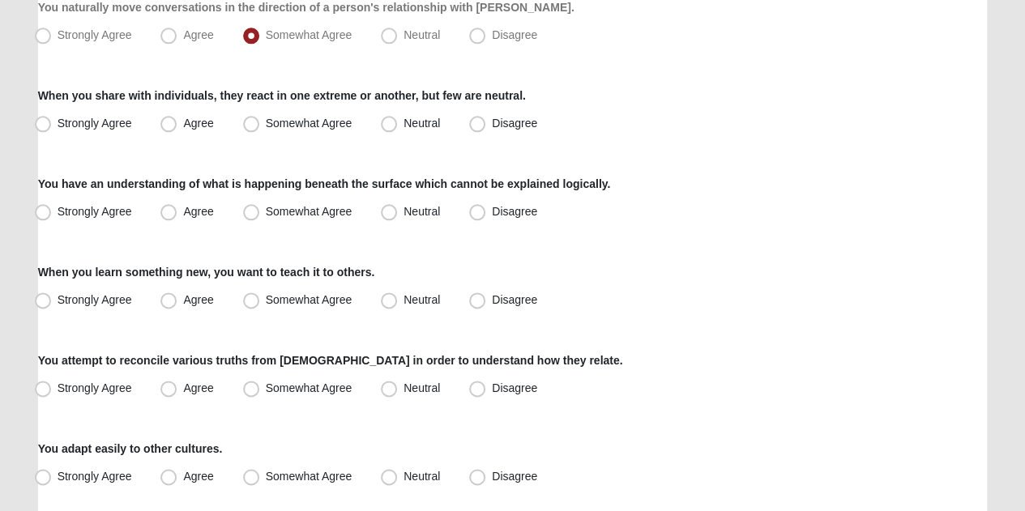
scroll to position [931, 0]
click at [266, 124] on span "Somewhat Agree" at bounding box center [309, 122] width 87 height 13
click at [250, 124] on input "Somewhat Agree" at bounding box center [255, 123] width 11 height 11
radio input "true"
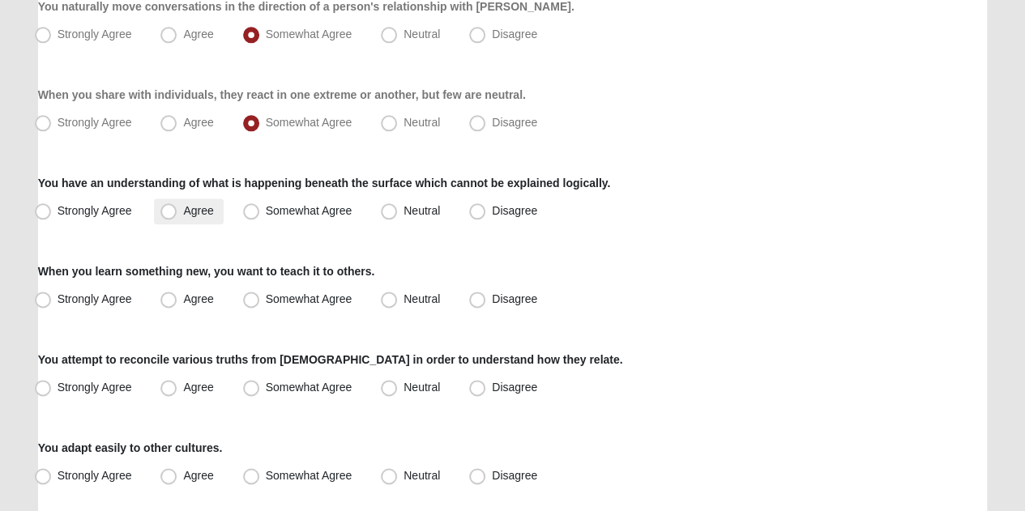
click at [183, 210] on span "Agree" at bounding box center [198, 210] width 30 height 13
click at [177, 210] on input "Agree" at bounding box center [172, 211] width 11 height 11
radio input "true"
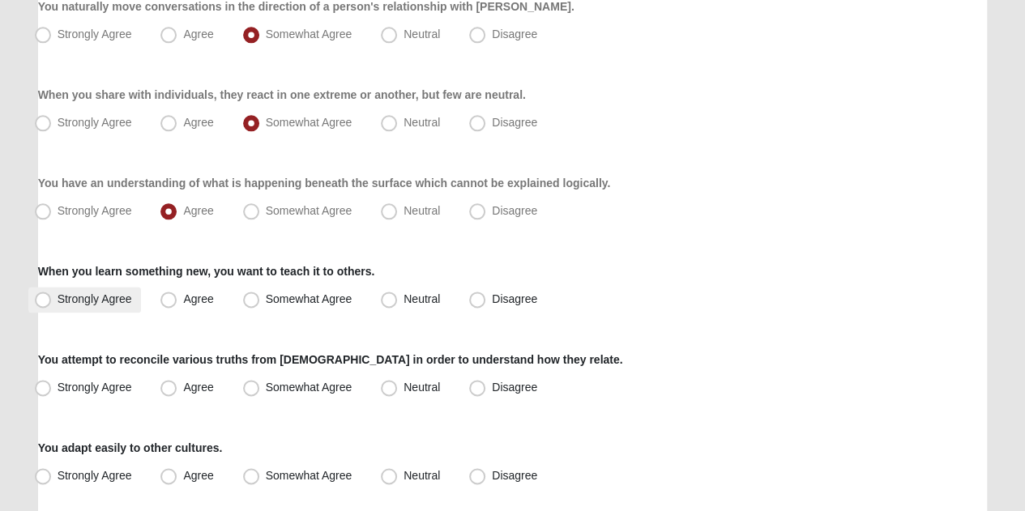
click at [58, 296] on span "Strongly Agree" at bounding box center [95, 299] width 75 height 13
click at [41, 296] on input "Strongly Agree" at bounding box center [46, 299] width 11 height 11
radio input "true"
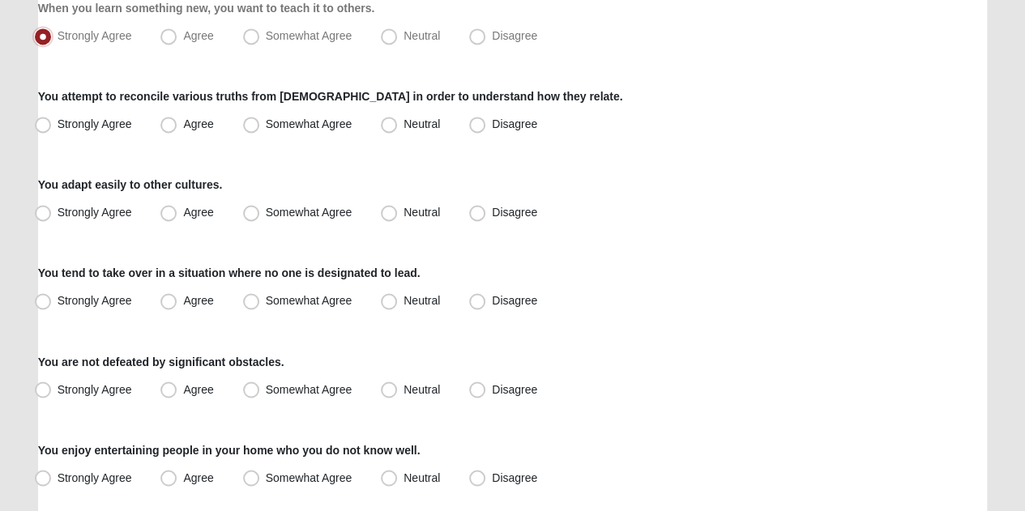
scroll to position [1197, 0]
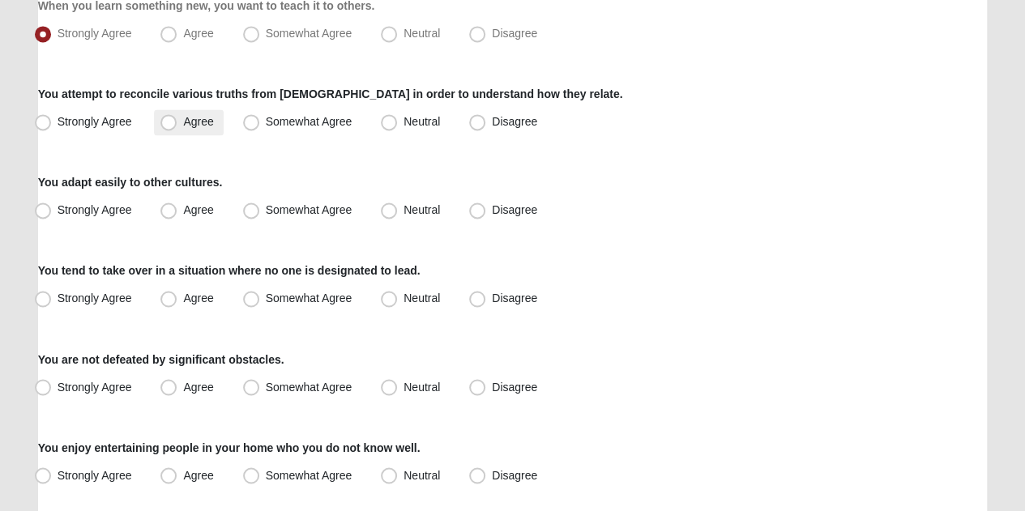
click at [167, 132] on label "Agree" at bounding box center [188, 122] width 69 height 26
click at [167, 127] on input "Agree" at bounding box center [172, 122] width 11 height 11
radio input "true"
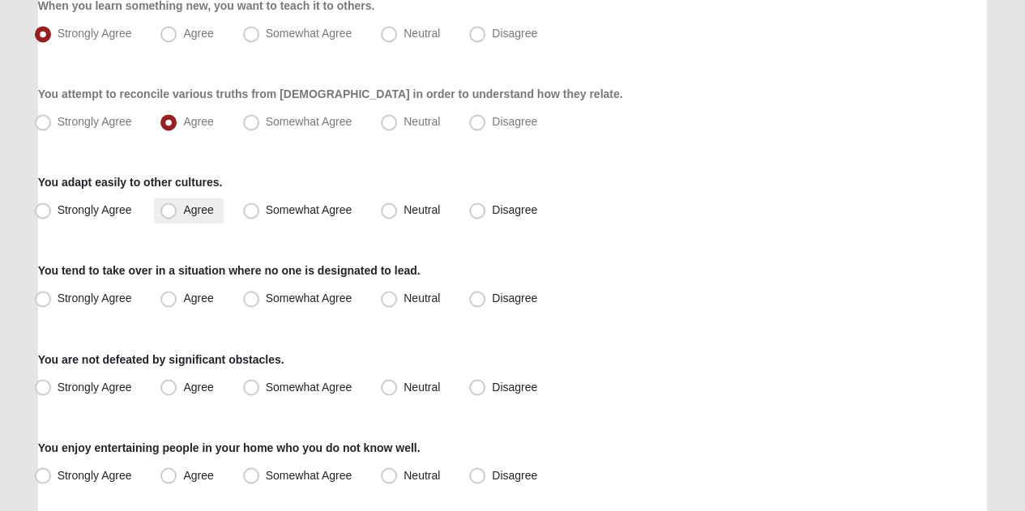
click at [183, 207] on span "Agree" at bounding box center [198, 209] width 30 height 13
click at [172, 207] on input "Agree" at bounding box center [172, 210] width 11 height 11
radio input "true"
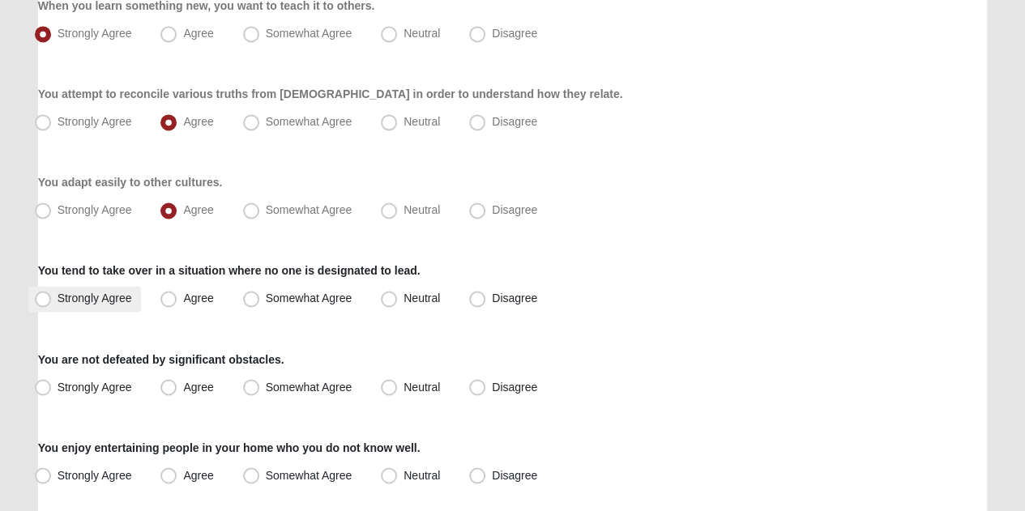
click at [123, 293] on span "Strongly Agree" at bounding box center [95, 298] width 75 height 13
click at [52, 293] on input "Strongly Agree" at bounding box center [46, 298] width 11 height 11
radio input "true"
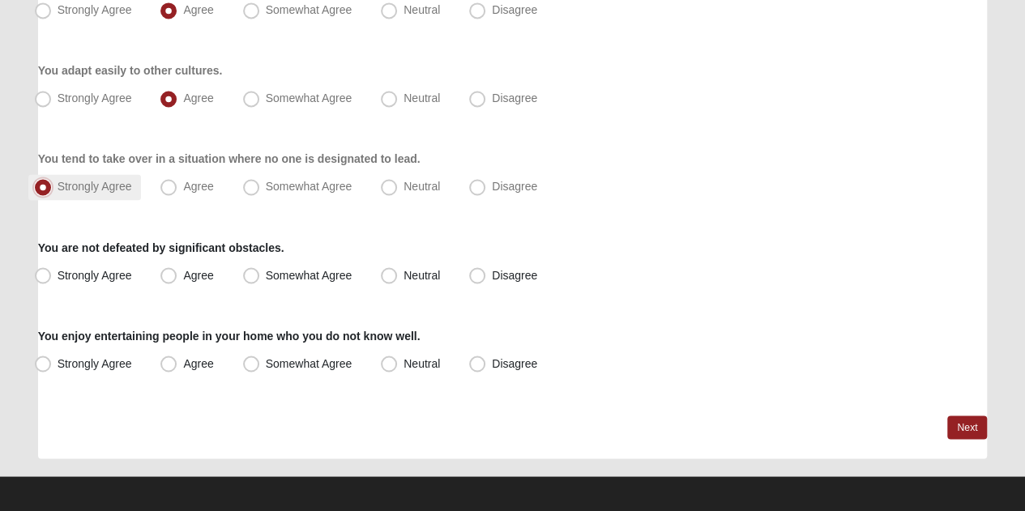
scroll to position [1314, 0]
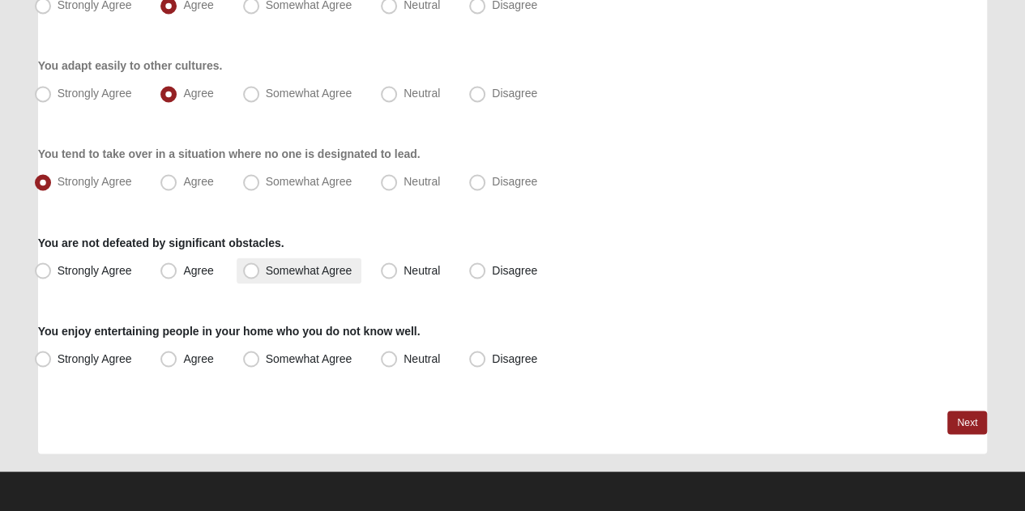
click at [274, 265] on span "Somewhat Agree" at bounding box center [309, 269] width 87 height 13
click at [260, 265] on input "Somewhat Agree" at bounding box center [255, 270] width 11 height 11
radio input "true"
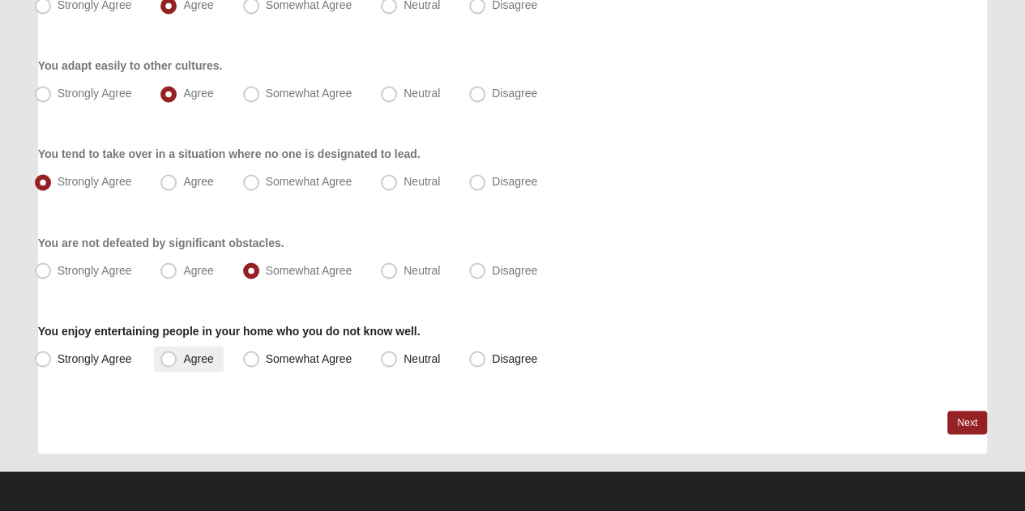
click at [185, 359] on span "Agree" at bounding box center [198, 358] width 30 height 13
click at [177, 359] on input "Agree" at bounding box center [172, 358] width 11 height 11
radio input "true"
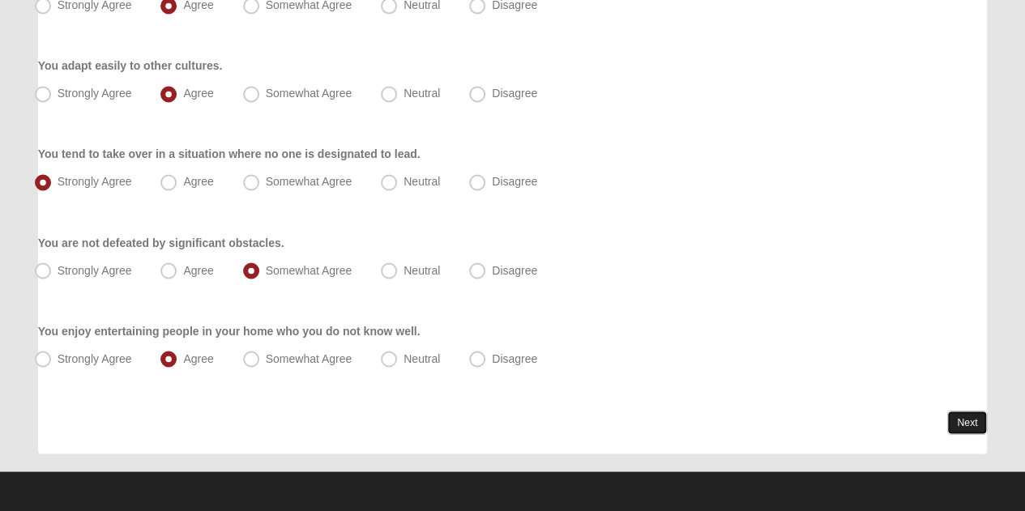
click at [961, 417] on link "Next" at bounding box center [967, 423] width 40 height 24
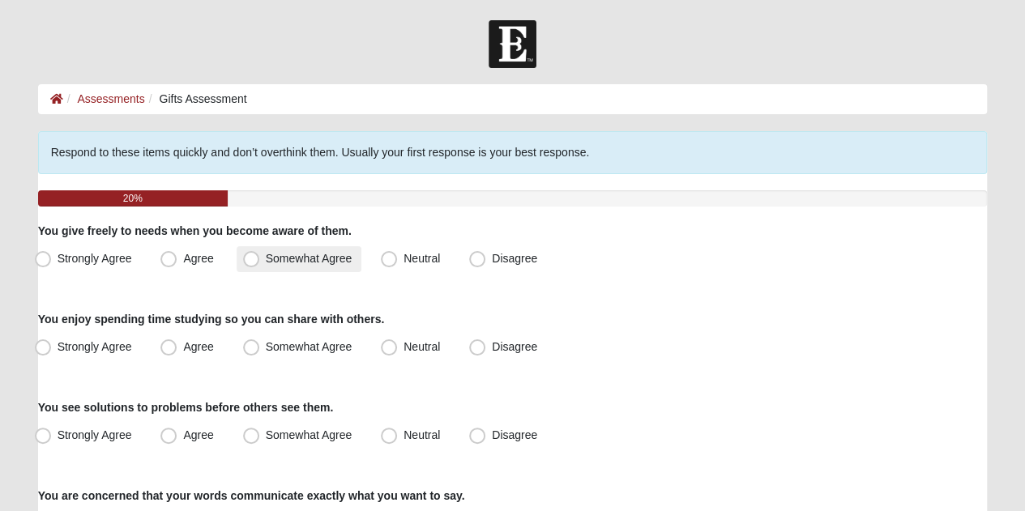
click at [266, 254] on span "Somewhat Agree" at bounding box center [309, 258] width 87 height 13
click at [250, 254] on input "Somewhat Agree" at bounding box center [255, 259] width 11 height 11
radio input "true"
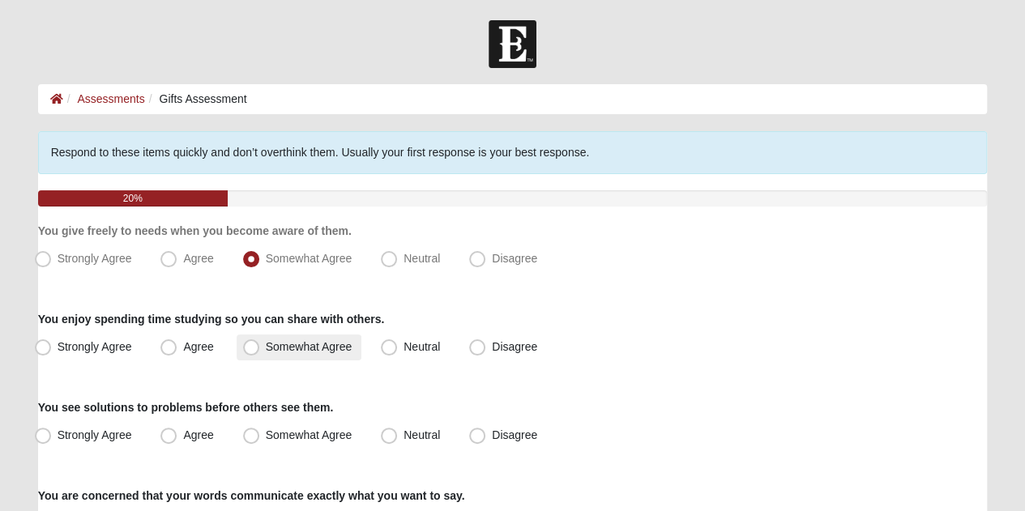
click at [266, 353] on span "Somewhat Agree" at bounding box center [309, 346] width 87 height 13
click at [252, 353] on input "Somewhat Agree" at bounding box center [255, 347] width 11 height 11
radio input "true"
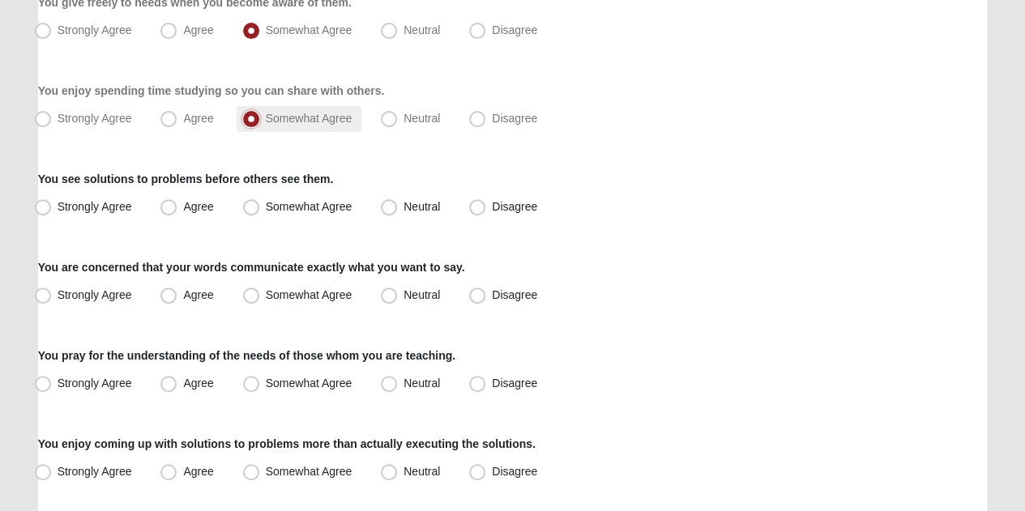
scroll to position [229, 0]
click at [104, 198] on label "Strongly Agree" at bounding box center [84, 207] width 113 height 26
click at [52, 201] on input "Strongly Agree" at bounding box center [46, 206] width 11 height 11
radio input "true"
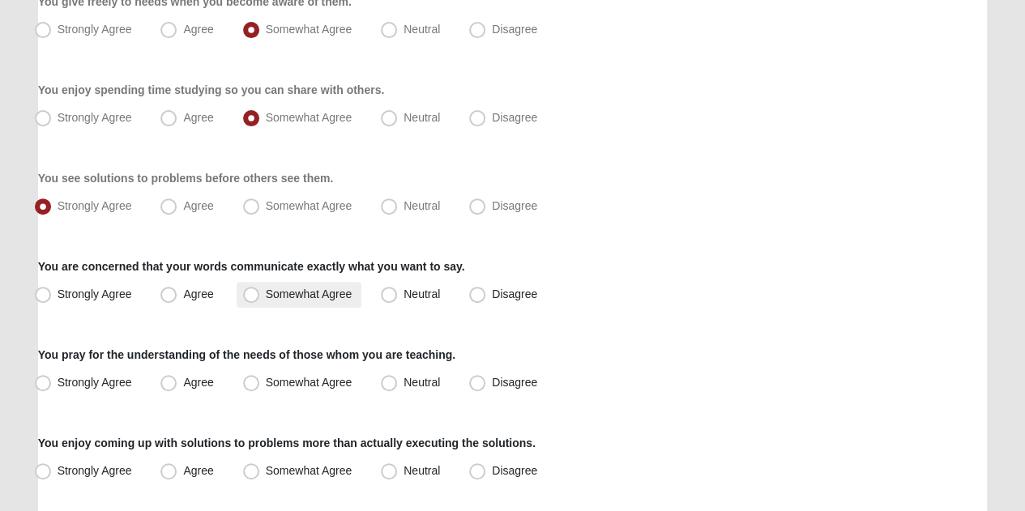
click at [267, 293] on span "Somewhat Agree" at bounding box center [309, 294] width 87 height 13
click at [260, 293] on input "Somewhat Agree" at bounding box center [255, 294] width 11 height 11
radio input "true"
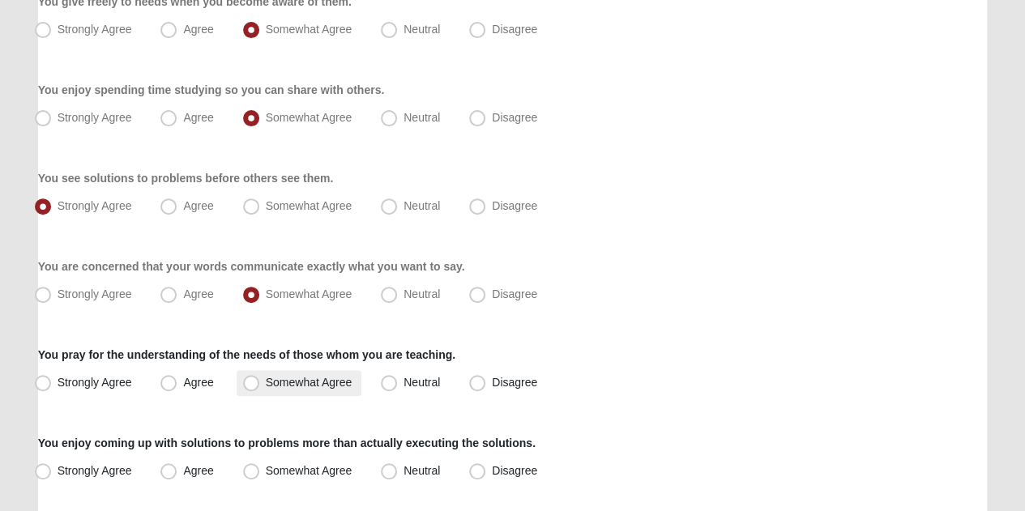
click at [266, 376] on span "Somewhat Agree" at bounding box center [309, 382] width 87 height 13
click at [260, 378] on input "Somewhat Agree" at bounding box center [255, 383] width 11 height 11
radio input "true"
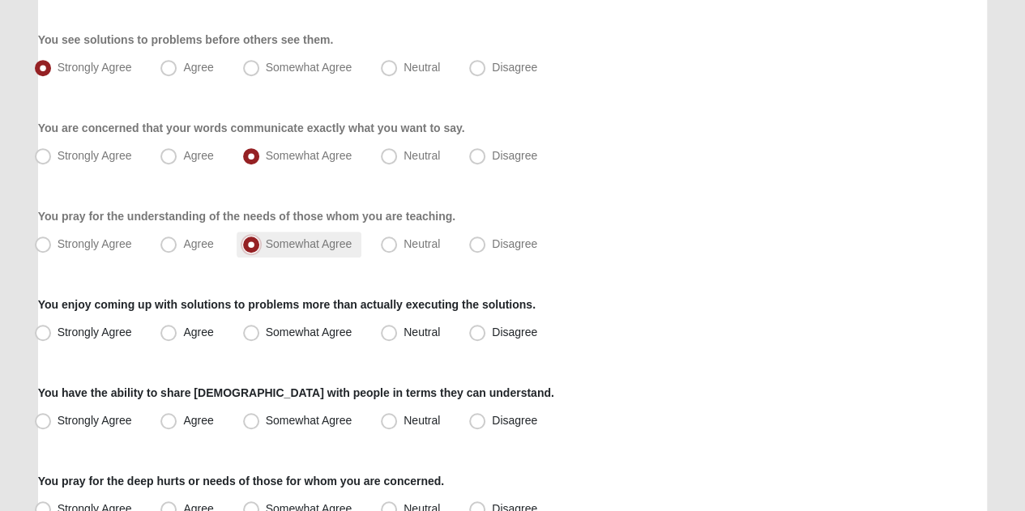
scroll to position [369, 0]
click at [193, 332] on span "Agree" at bounding box center [198, 331] width 30 height 13
click at [177, 332] on input "Agree" at bounding box center [172, 332] width 11 height 11
radio input "true"
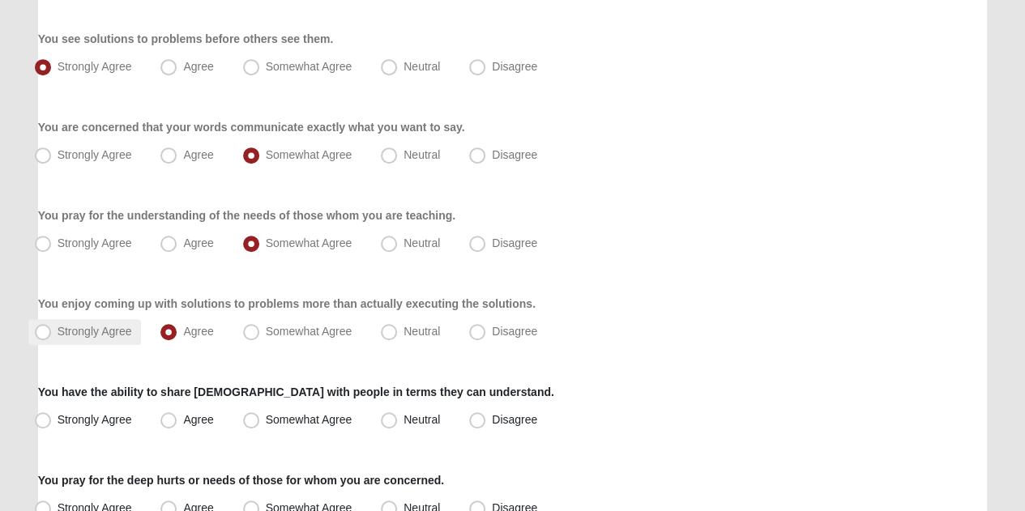
click at [134, 319] on label "Strongly Agree" at bounding box center [84, 332] width 113 height 26
click at [52, 327] on input "Strongly Agree" at bounding box center [46, 332] width 11 height 11
radio input "true"
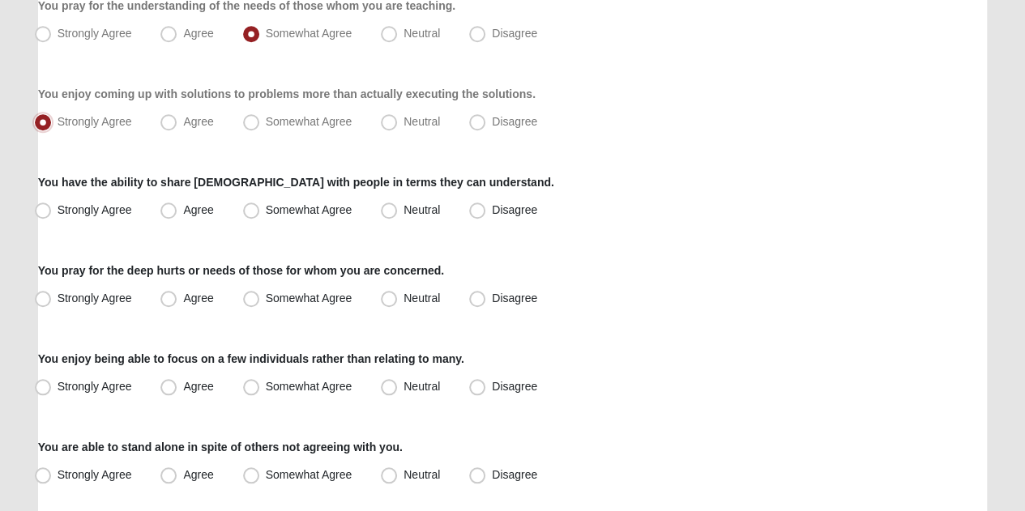
scroll to position [584, 0]
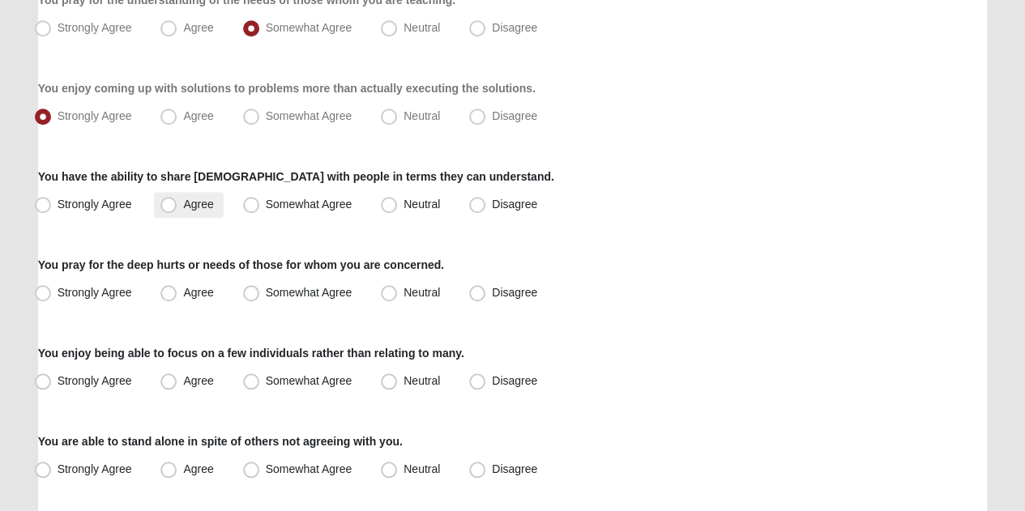
click at [196, 203] on span "Agree" at bounding box center [198, 204] width 30 height 13
click at [177, 203] on input "Agree" at bounding box center [172, 204] width 11 height 11
radio input "true"
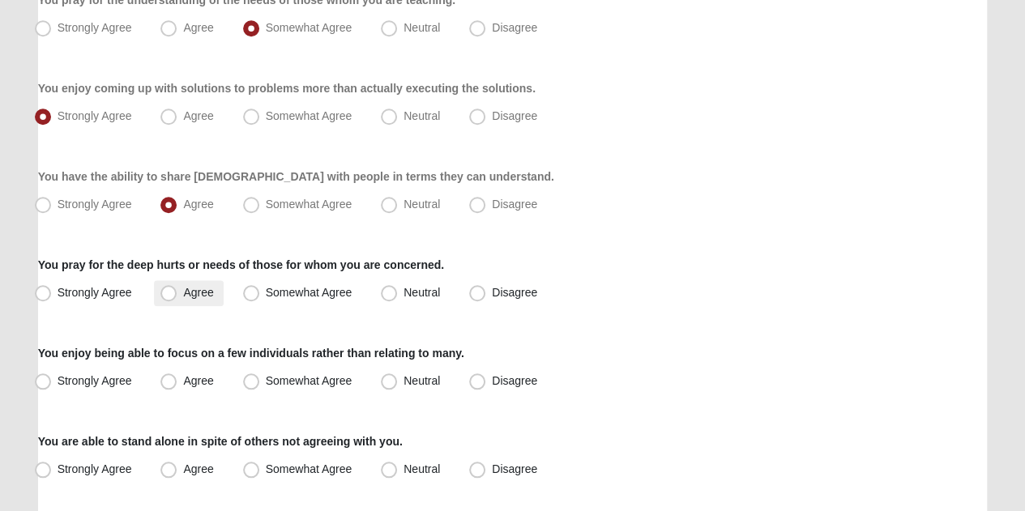
click at [180, 284] on label "Agree" at bounding box center [188, 293] width 69 height 26
click at [177, 288] on input "Agree" at bounding box center [172, 293] width 11 height 11
radio input "true"
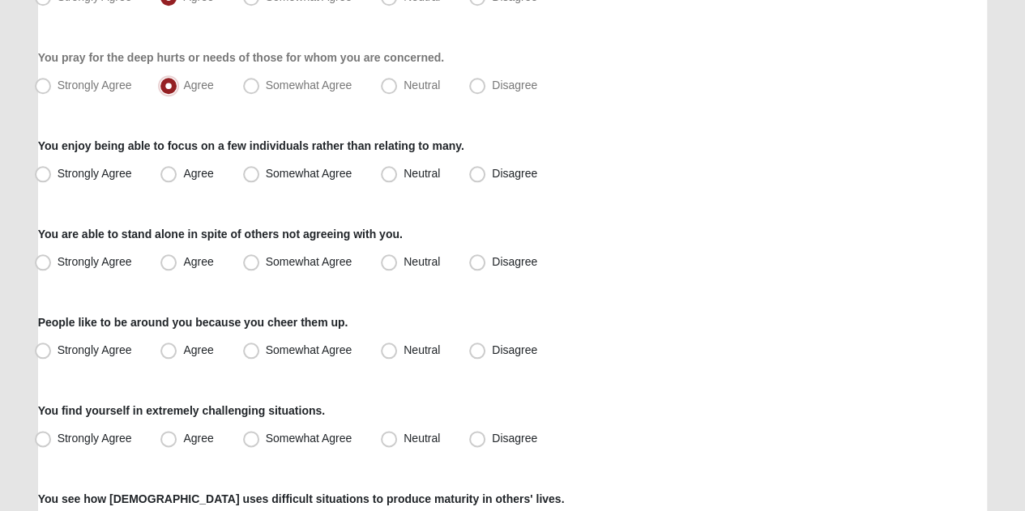
scroll to position [793, 0]
click at [183, 170] on span "Agree" at bounding box center [198, 172] width 30 height 13
click at [168, 170] on input "Agree" at bounding box center [172, 173] width 11 height 11
radio input "true"
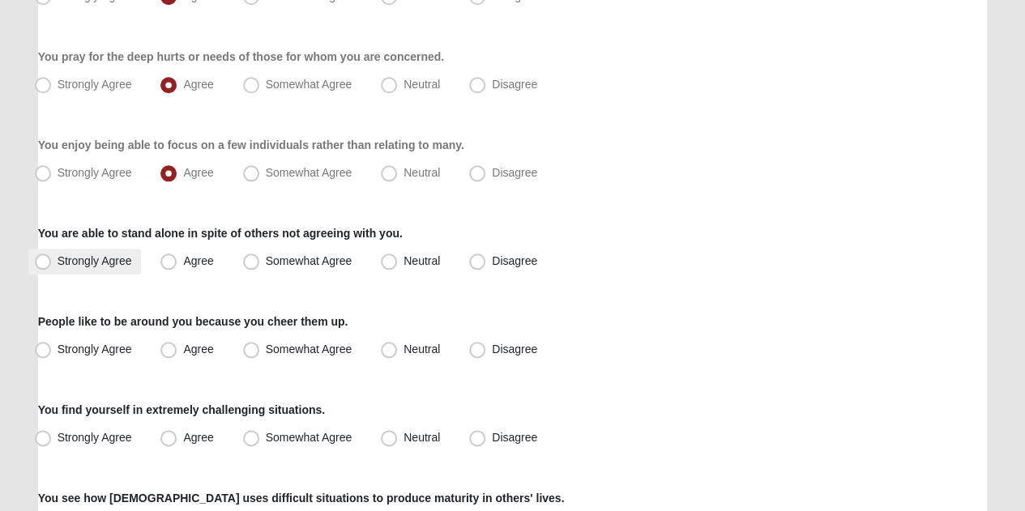
click at [112, 249] on label "Strongly Agree" at bounding box center [84, 262] width 113 height 26
click at [52, 256] on input "Strongly Agree" at bounding box center [46, 261] width 11 height 11
radio input "true"
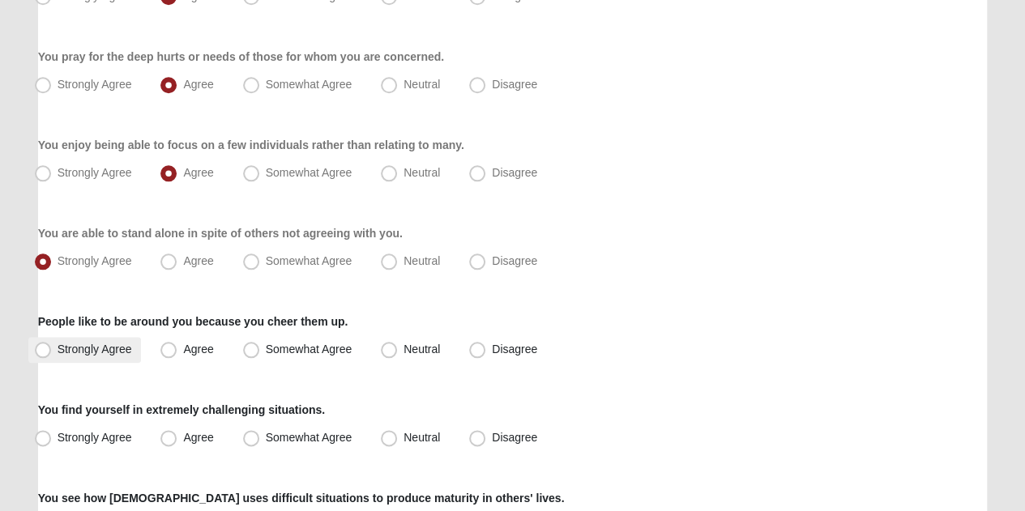
click at [111, 354] on span "Strongly Agree" at bounding box center [95, 349] width 75 height 13
click at [52, 354] on input "Strongly Agree" at bounding box center [46, 349] width 11 height 11
radio input "true"
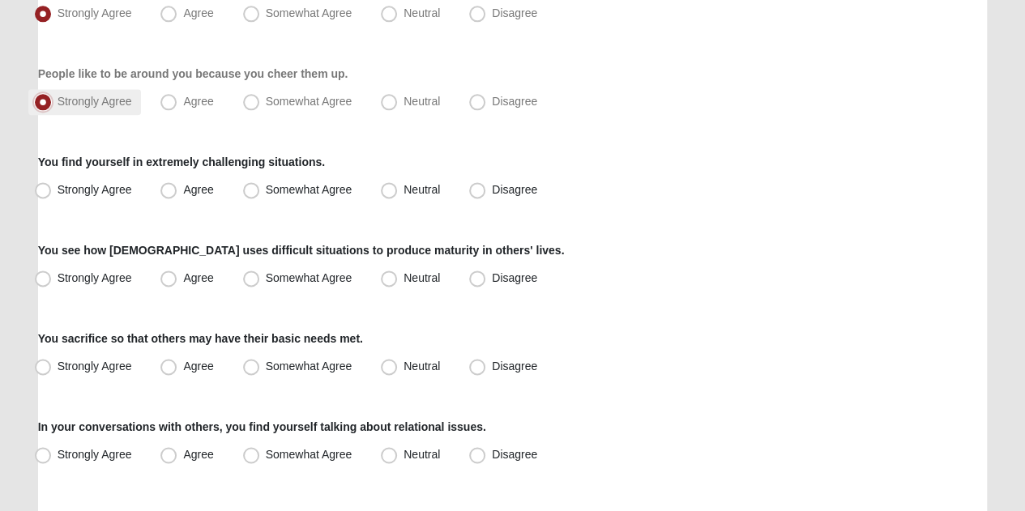
scroll to position [1041, 0]
click at [404, 186] on span "Neutral" at bounding box center [422, 188] width 36 height 13
click at [392, 186] on input "Neutral" at bounding box center [392, 189] width 11 height 11
radio input "true"
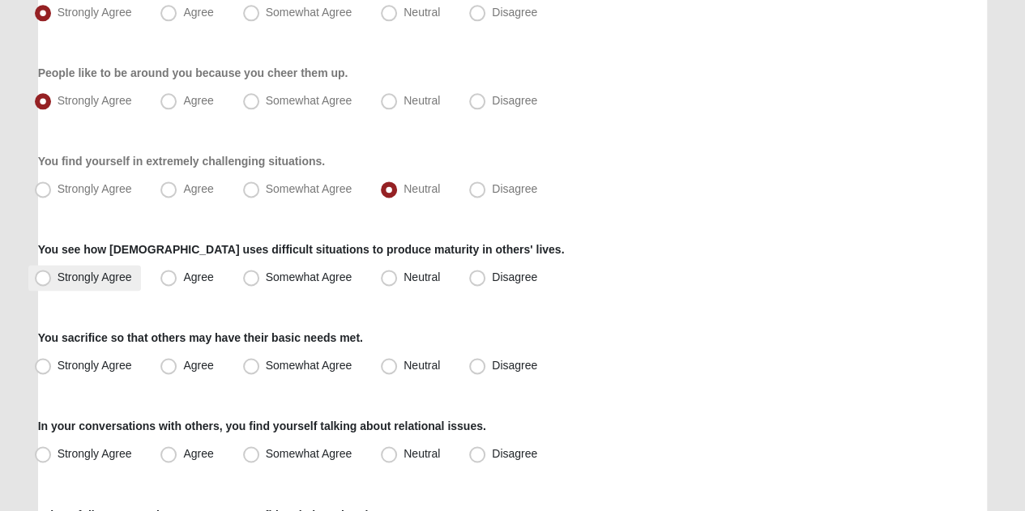
click at [117, 265] on label "Strongly Agree" at bounding box center [84, 278] width 113 height 26
click at [52, 272] on input "Strongly Agree" at bounding box center [46, 277] width 11 height 11
radio input "true"
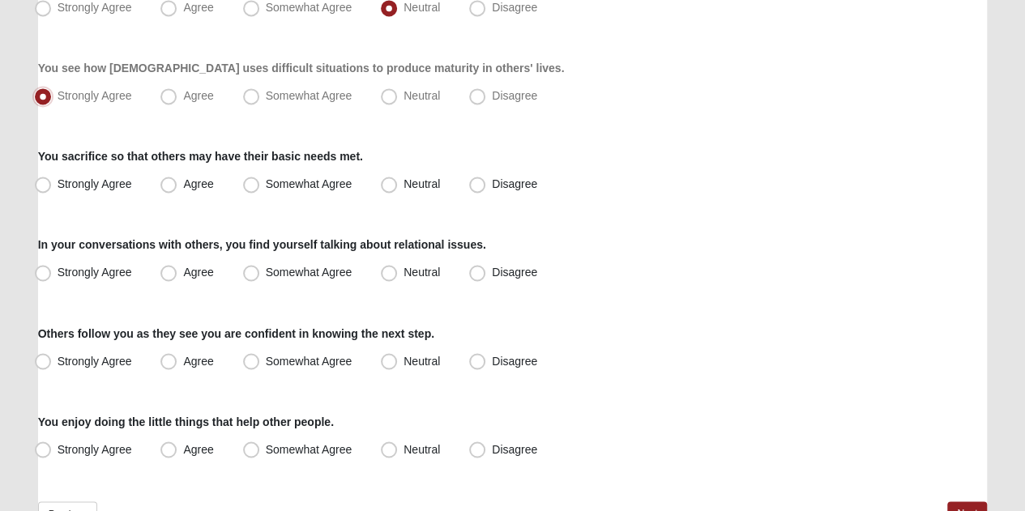
scroll to position [1228, 0]
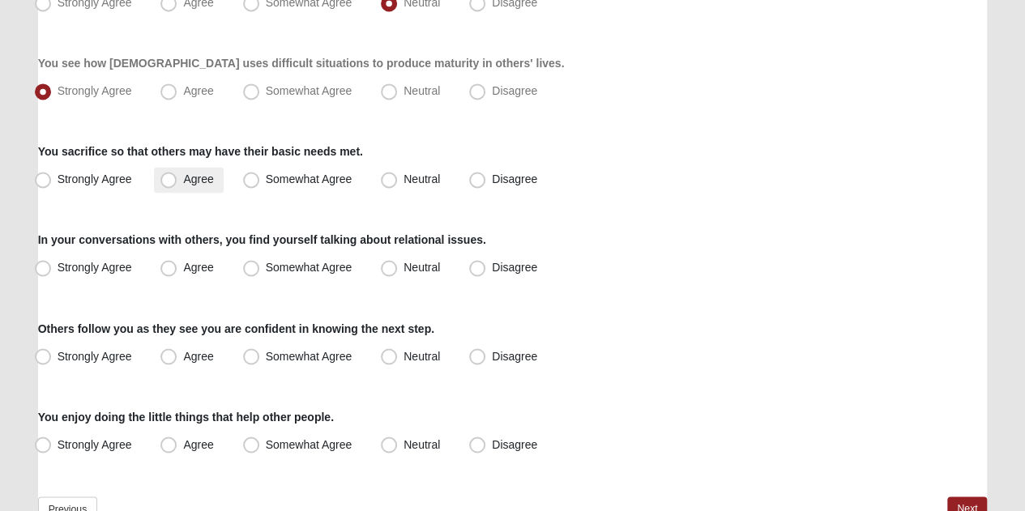
click at [212, 189] on label "Agree" at bounding box center [188, 180] width 69 height 26
click at [177, 185] on input "Agree" at bounding box center [172, 179] width 11 height 11
radio input "true"
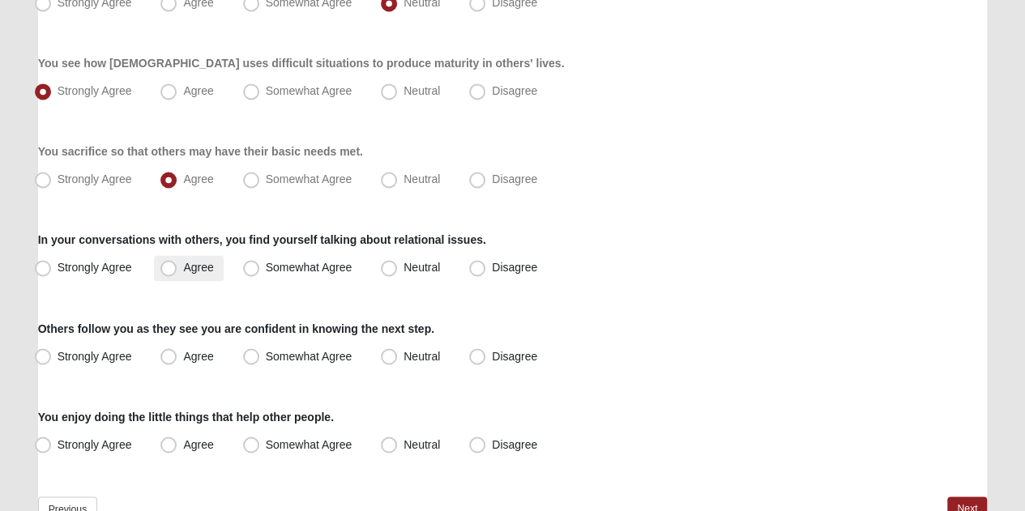
click at [206, 264] on span "Agree" at bounding box center [198, 267] width 30 height 13
click at [177, 264] on input "Agree" at bounding box center [172, 268] width 11 height 11
radio input "true"
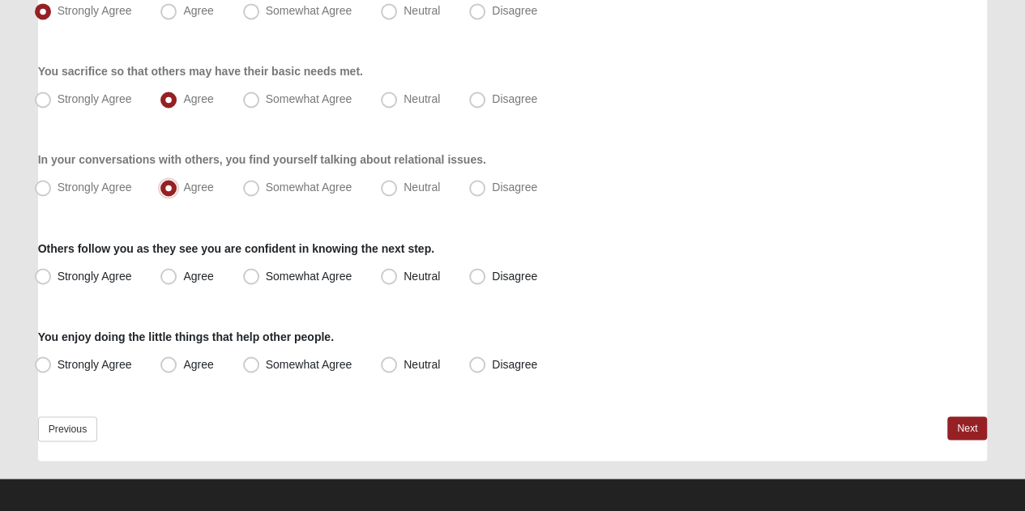
scroll to position [1314, 0]
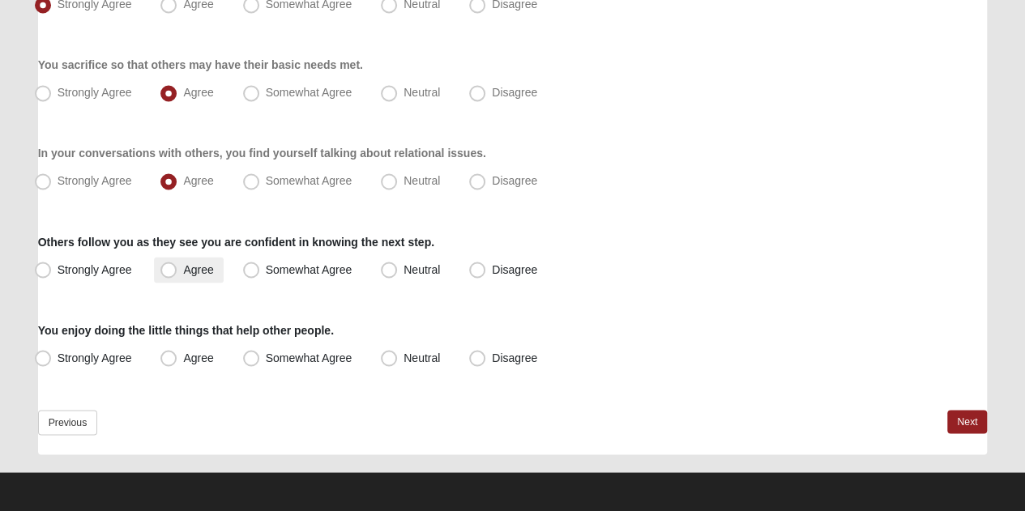
click at [209, 271] on span "Agree" at bounding box center [198, 269] width 30 height 13
click at [177, 271] on input "Agree" at bounding box center [172, 269] width 11 height 11
radio input "true"
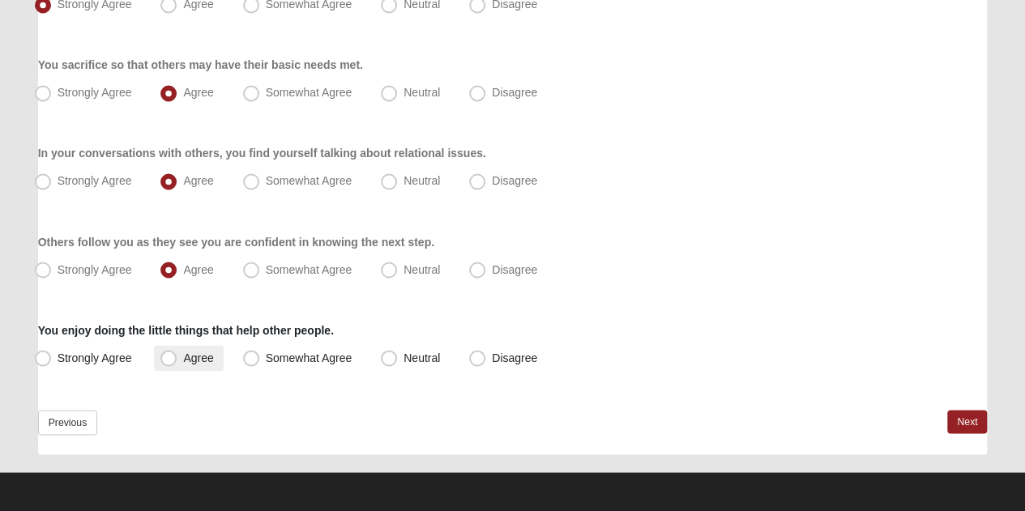
click at [188, 360] on span "Agree" at bounding box center [198, 357] width 30 height 13
click at [177, 360] on input "Agree" at bounding box center [172, 358] width 11 height 11
radio input "true"
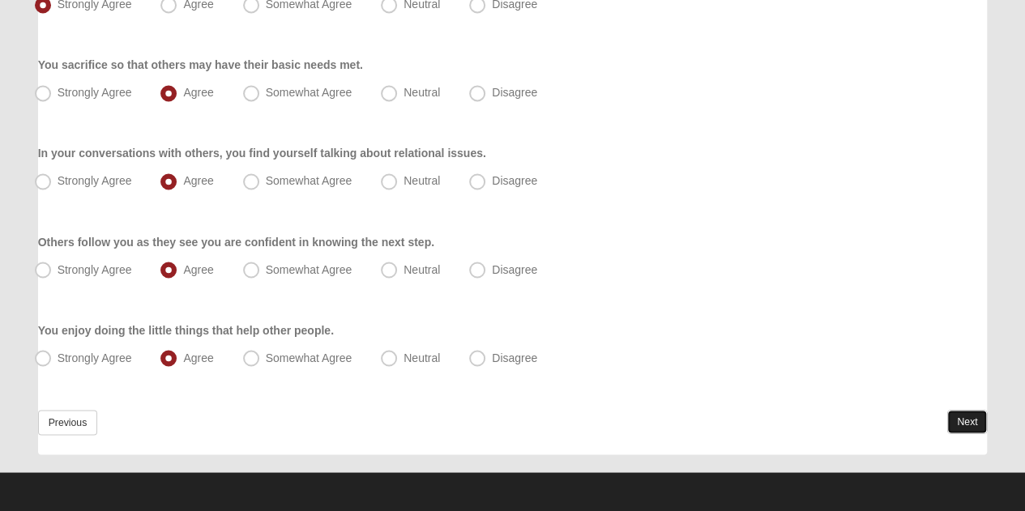
click at [968, 417] on link "Next" at bounding box center [967, 422] width 40 height 24
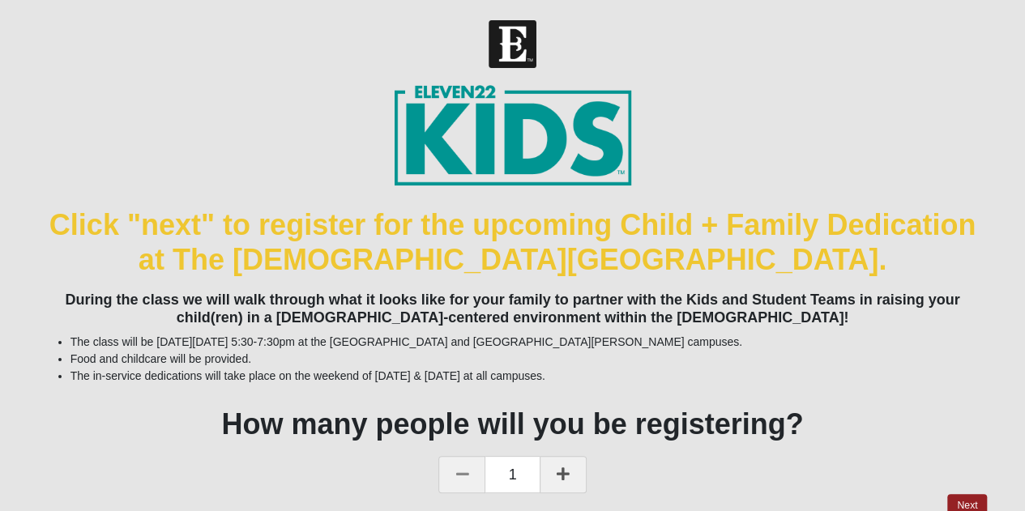
click at [647, 310] on h4 "During the class we will walk through what it looks like for your family to par…" at bounding box center [513, 309] width 950 height 35
